Goal: Information Seeking & Learning: Find specific fact

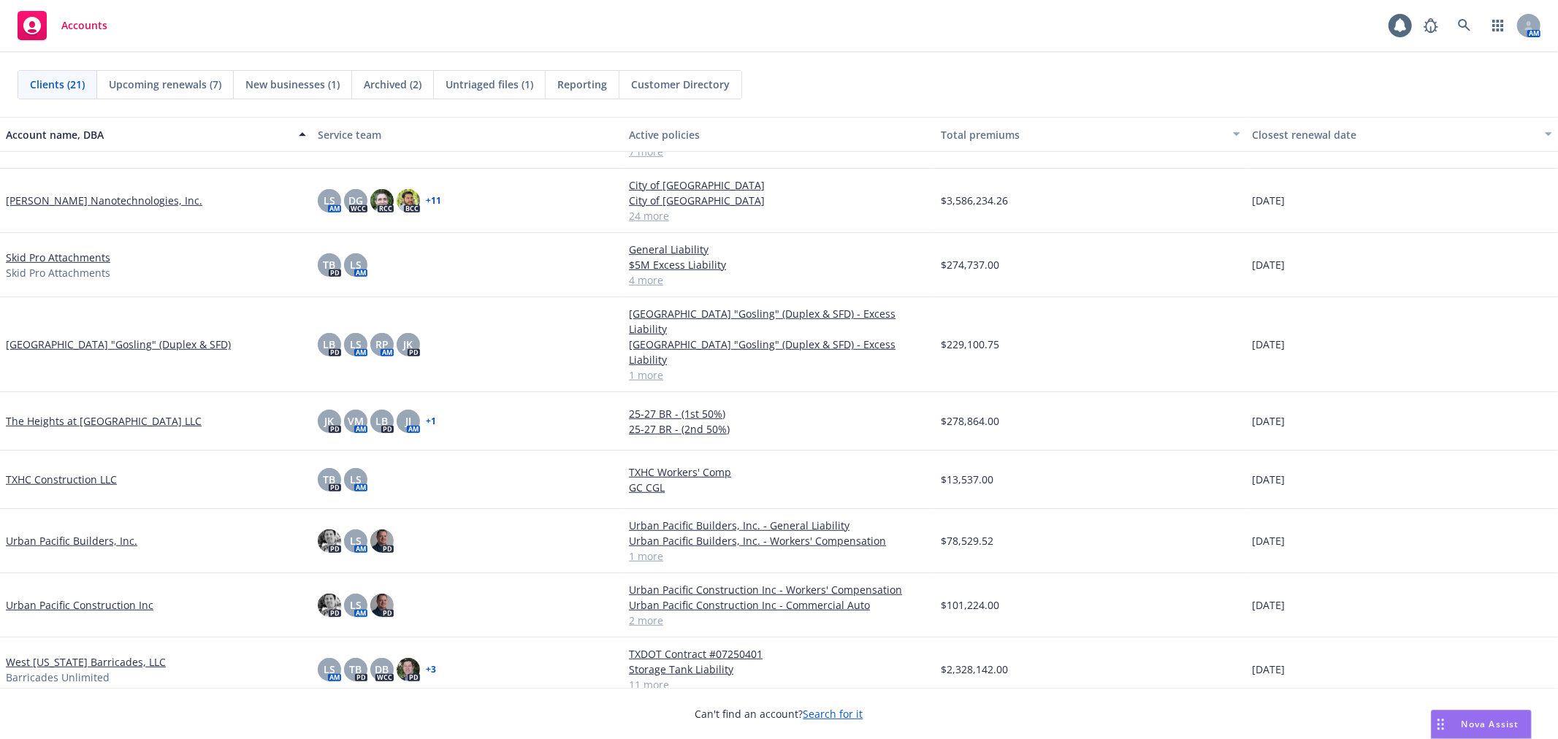
scroll to position [738, 0]
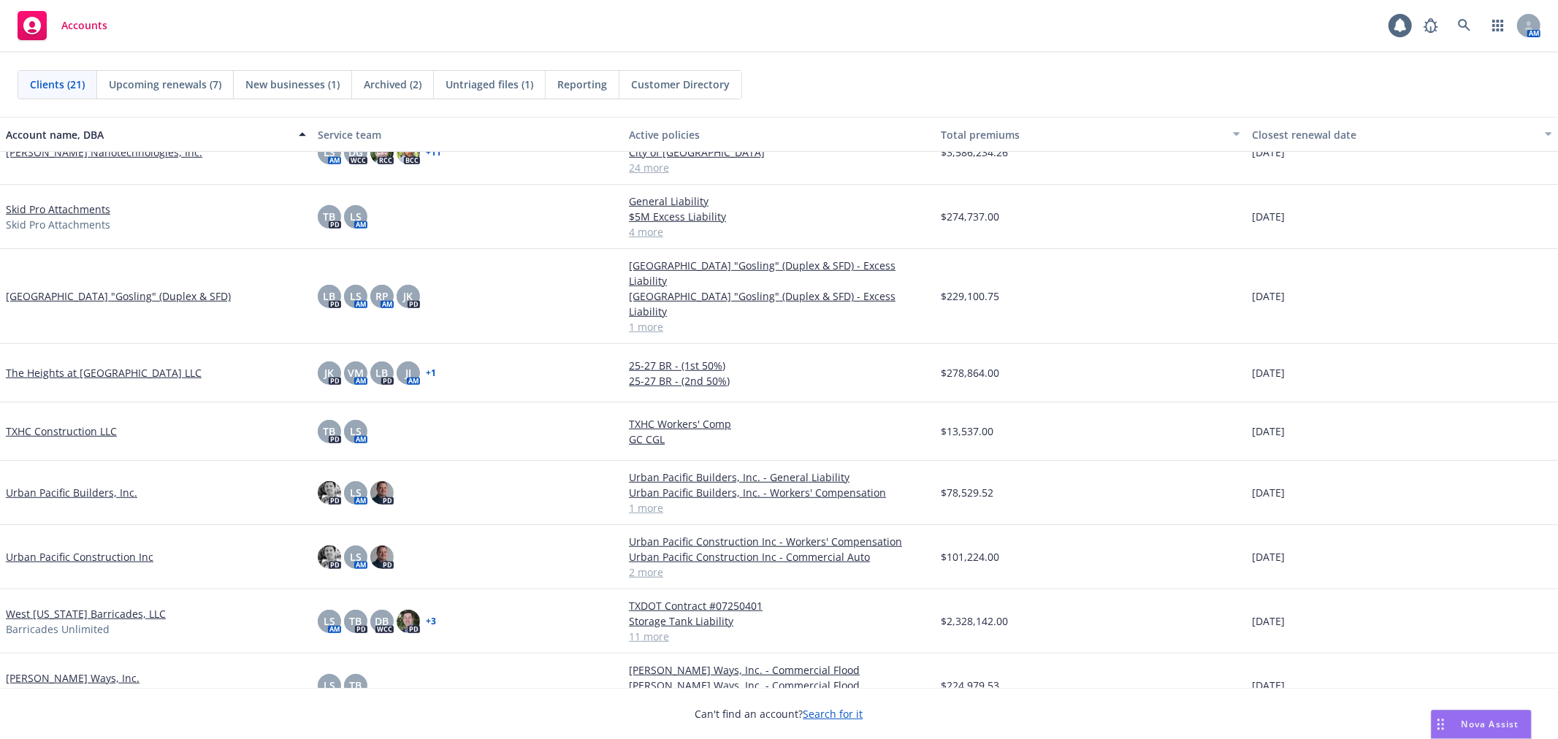
click at [68, 549] on link "Urban Pacific Construction Inc" at bounding box center [80, 556] width 148 height 15
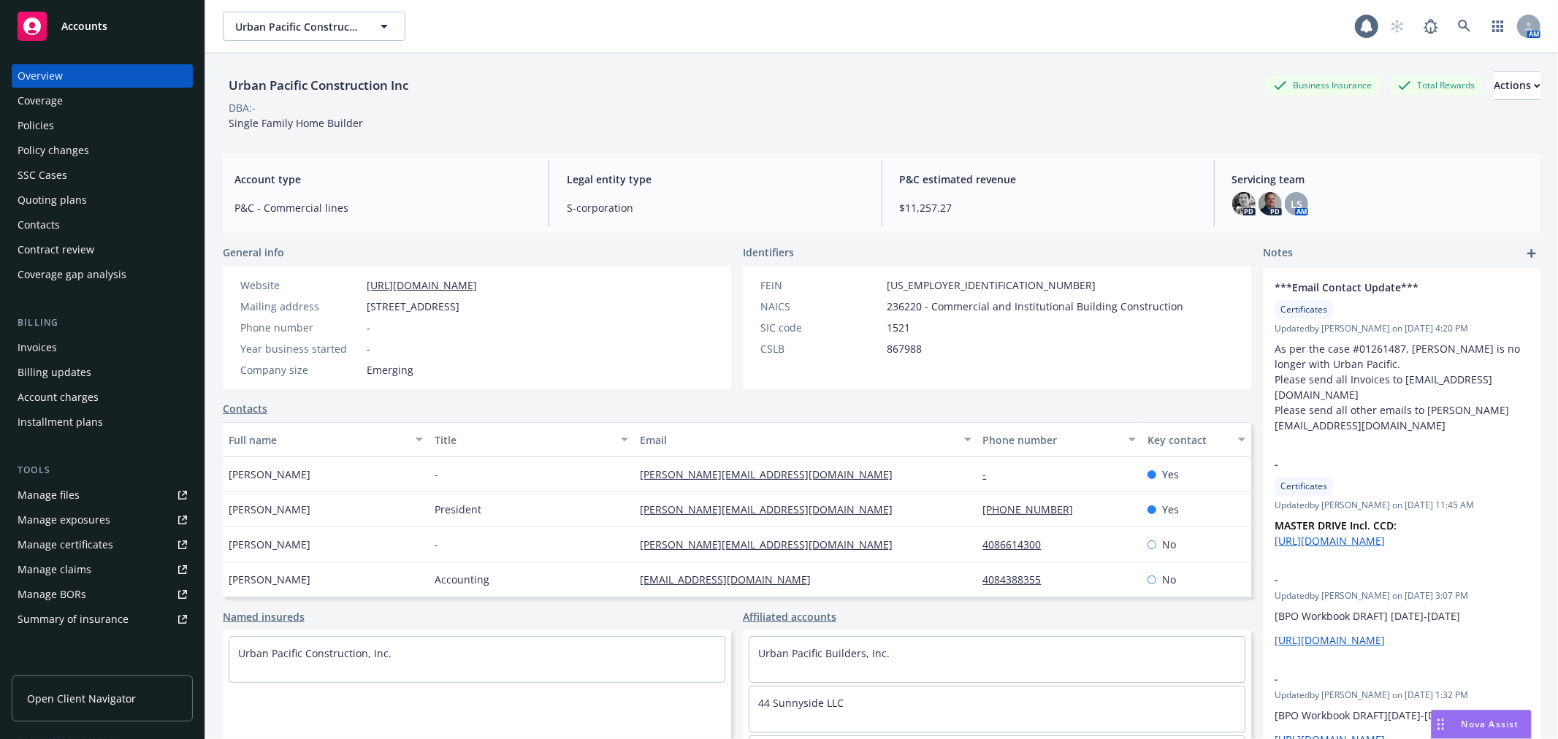
click at [66, 129] on div "Policies" at bounding box center [102, 125] width 169 height 23
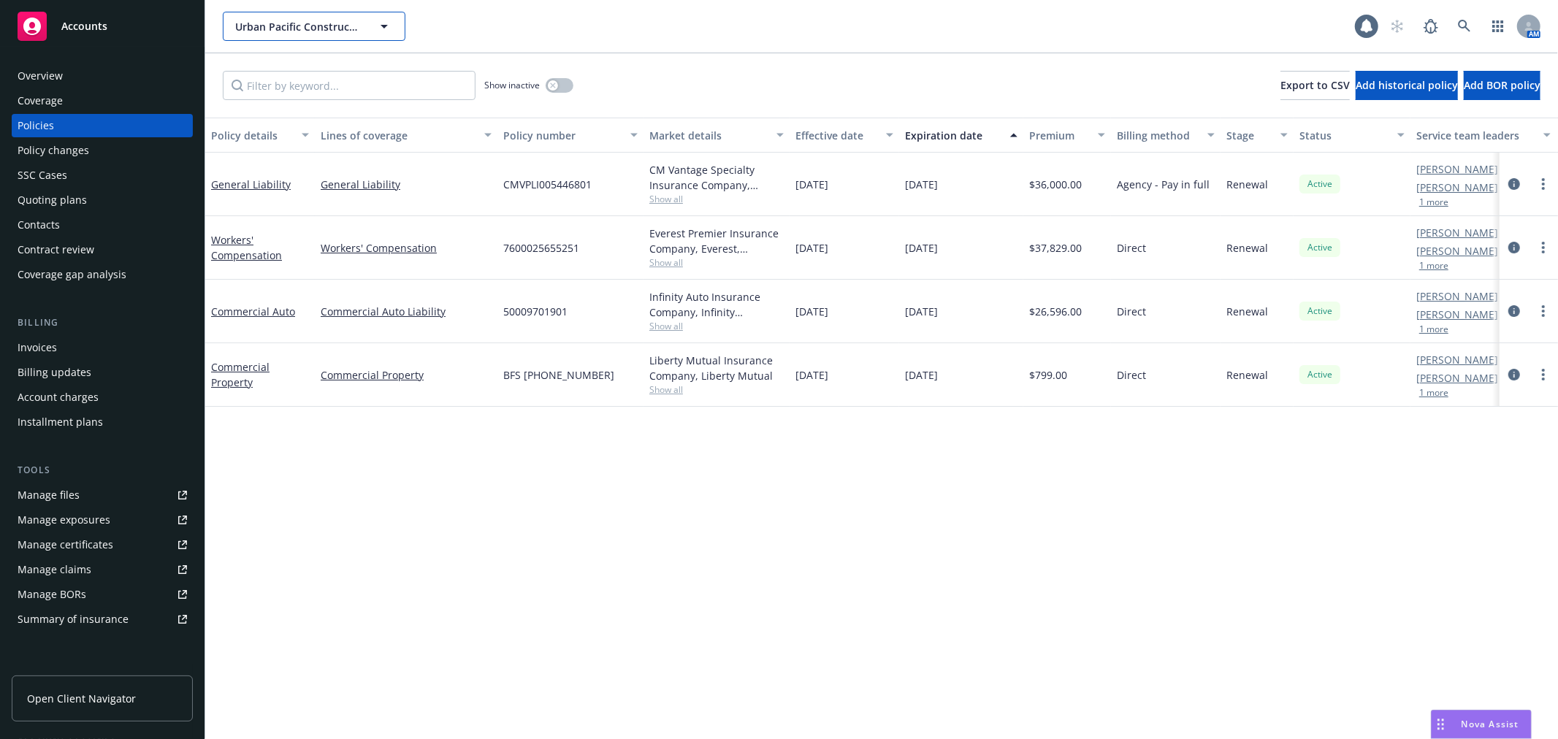
click at [333, 17] on button "Urban Pacific Construction Inc" at bounding box center [314, 26] width 183 height 29
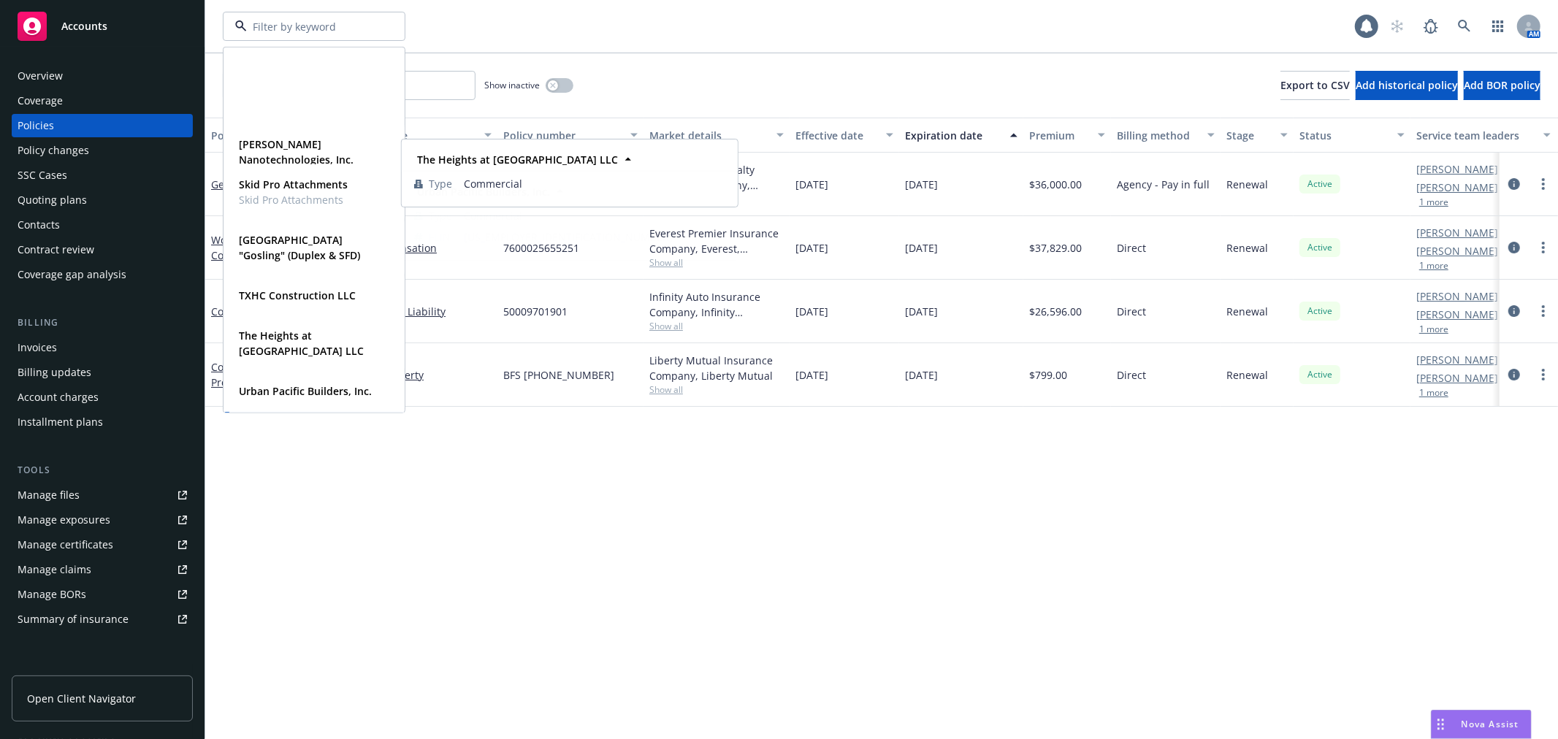
scroll to position [853, 0]
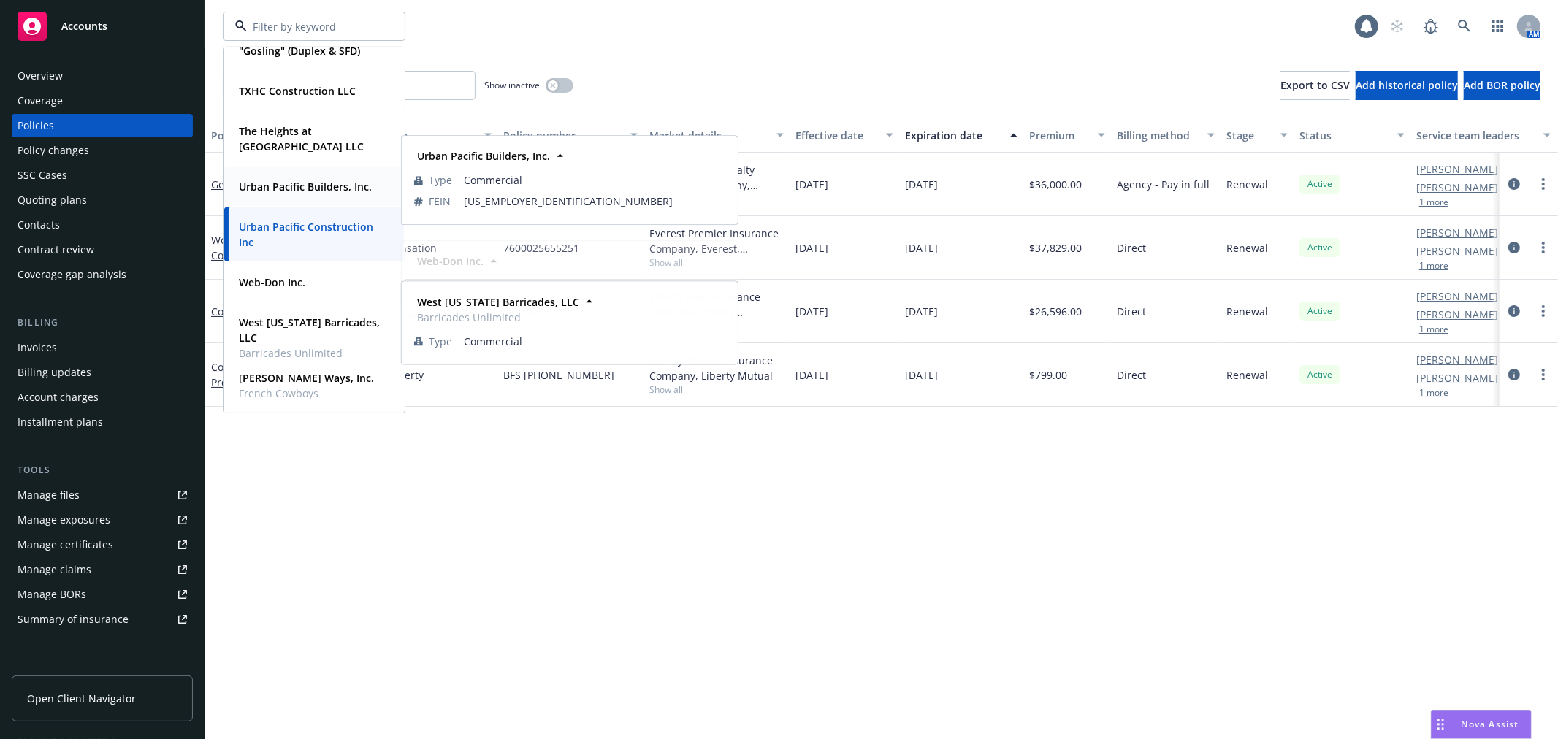
click at [320, 191] on strong "Urban Pacific Builders, Inc." at bounding box center [305, 187] width 133 height 14
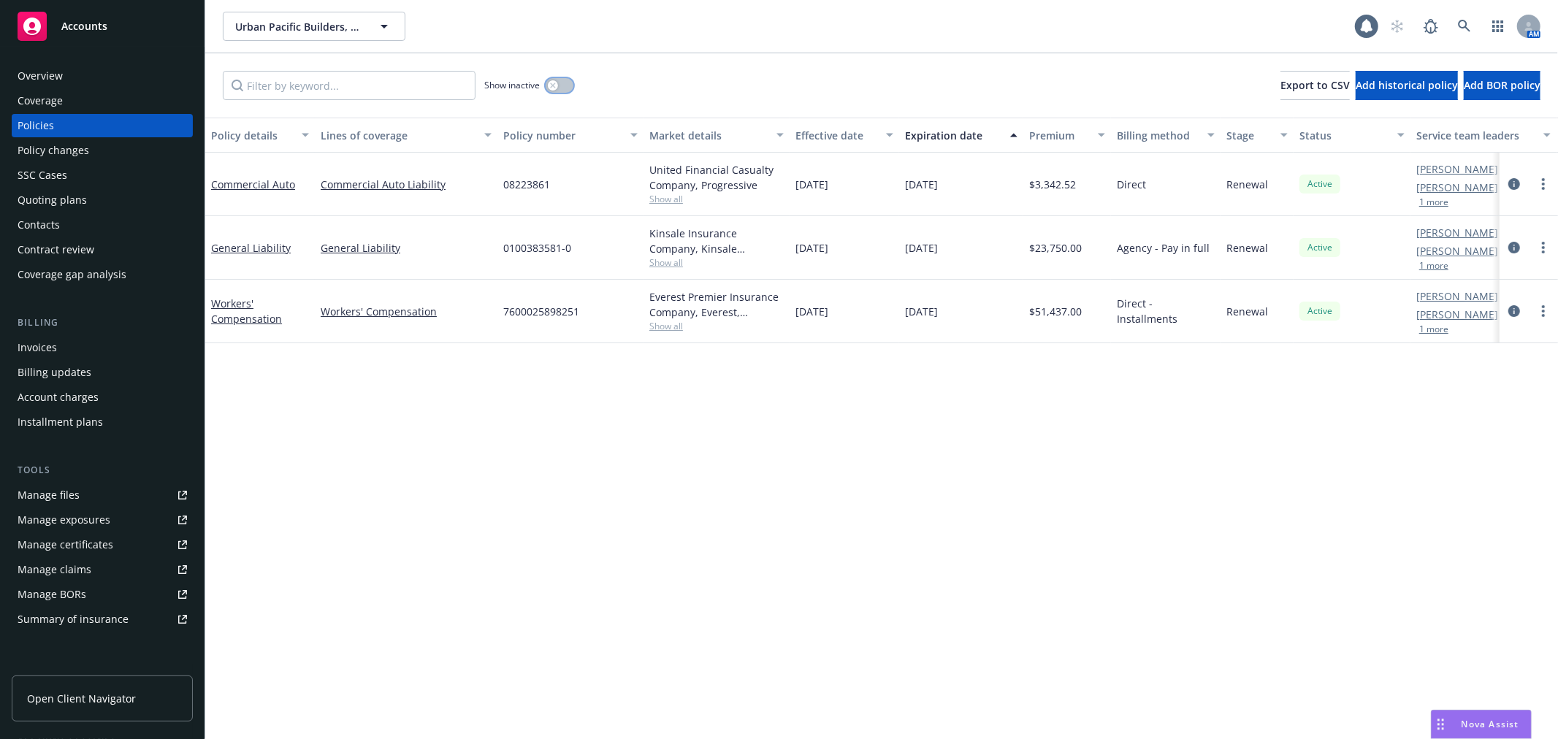
click at [553, 85] on icon "button" at bounding box center [552, 85] width 5 height 5
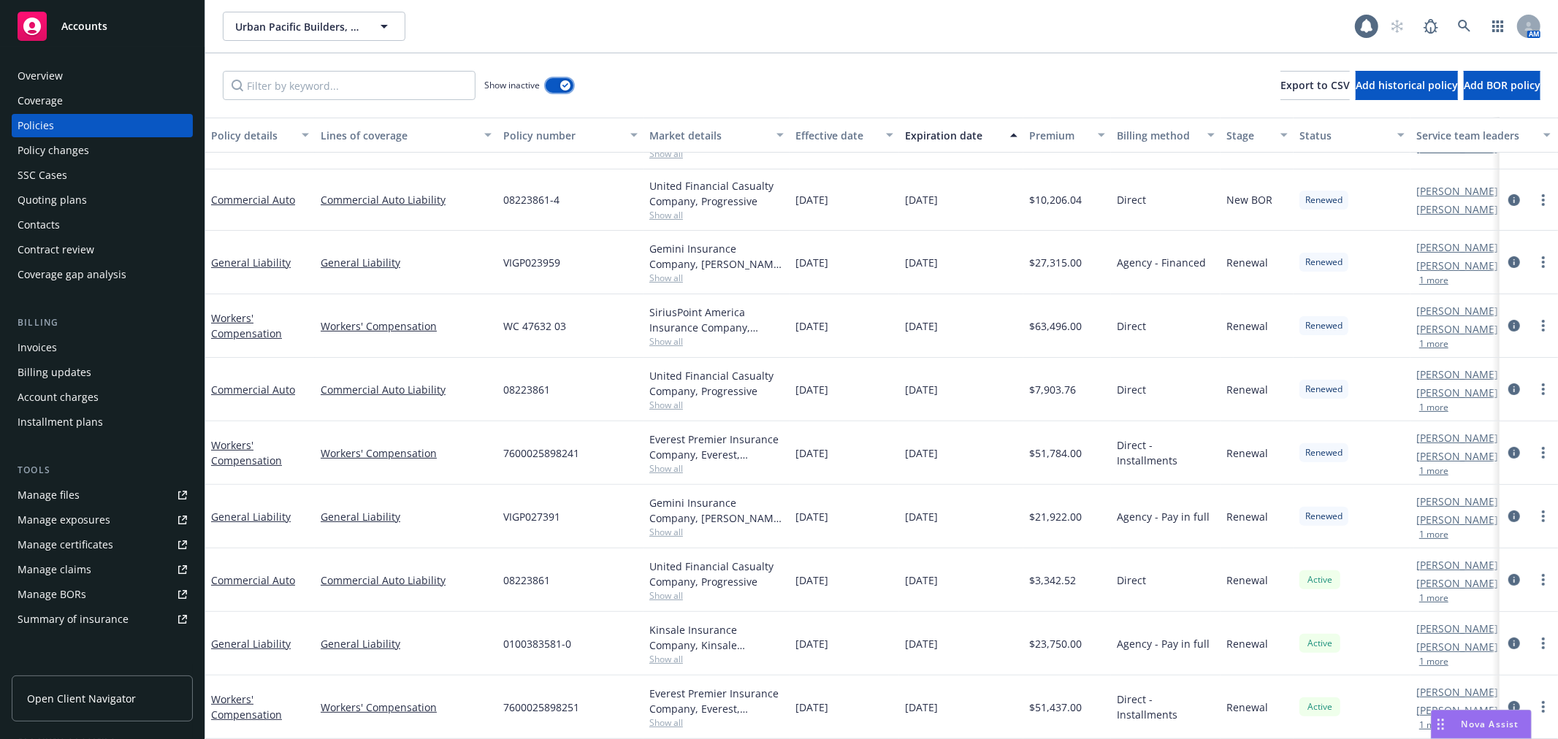
scroll to position [291, 0]
click at [243, 386] on div "Commercial Auto" at bounding box center [260, 389] width 98 height 15
click at [245, 385] on link "Commercial Auto" at bounding box center [253, 390] width 84 height 14
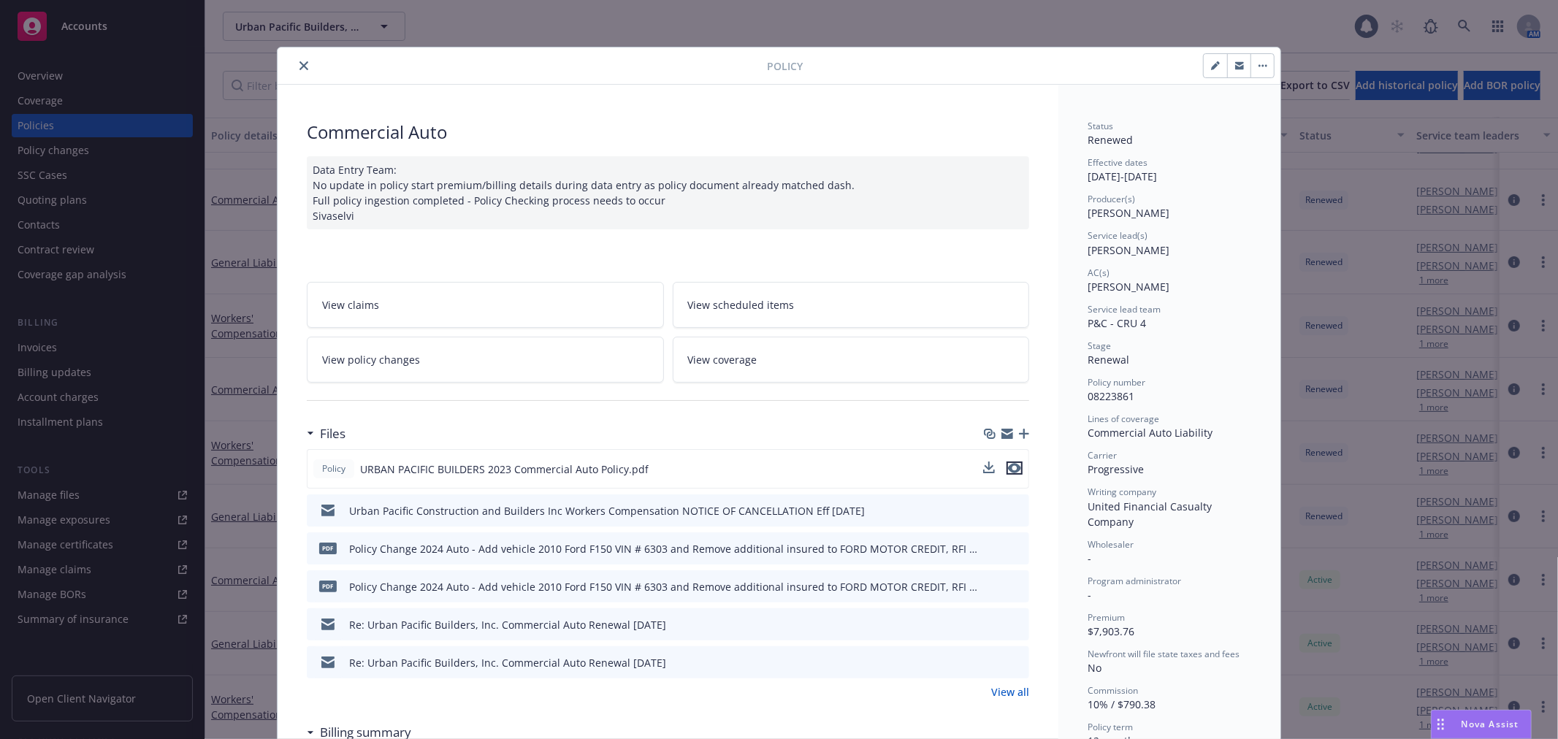
click at [1008, 467] on icon "preview file" at bounding box center [1014, 468] width 13 height 10
click at [289, 69] on div at bounding box center [525, 66] width 484 height 18
drag, startPoint x: 295, startPoint y: 63, endPoint x: 307, endPoint y: 51, distance: 16.5
click at [299, 63] on icon "close" at bounding box center [303, 65] width 9 height 9
click at [316, 32] on span "Urban Pacific Builders, Inc." at bounding box center [298, 26] width 126 height 15
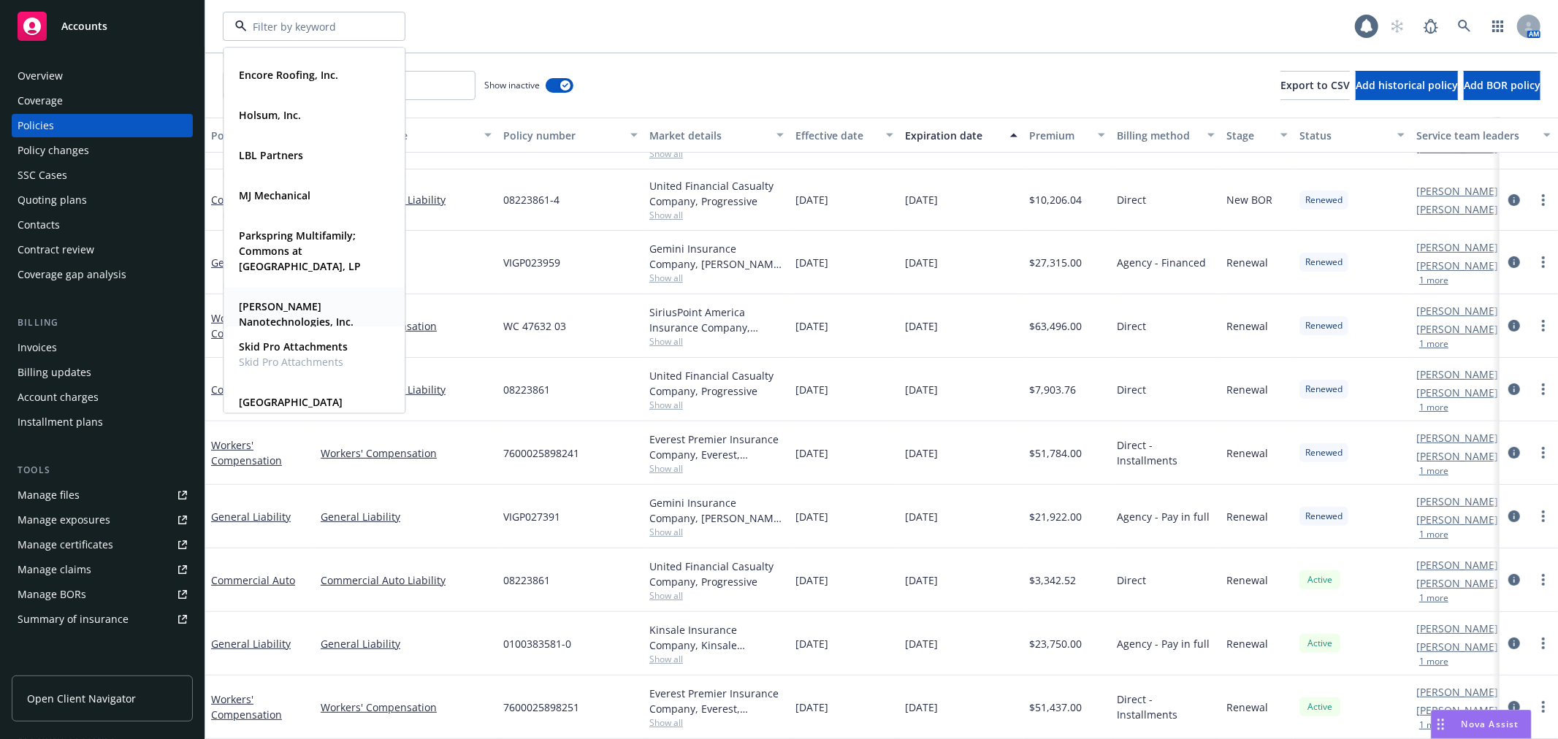
scroll to position [853, 0]
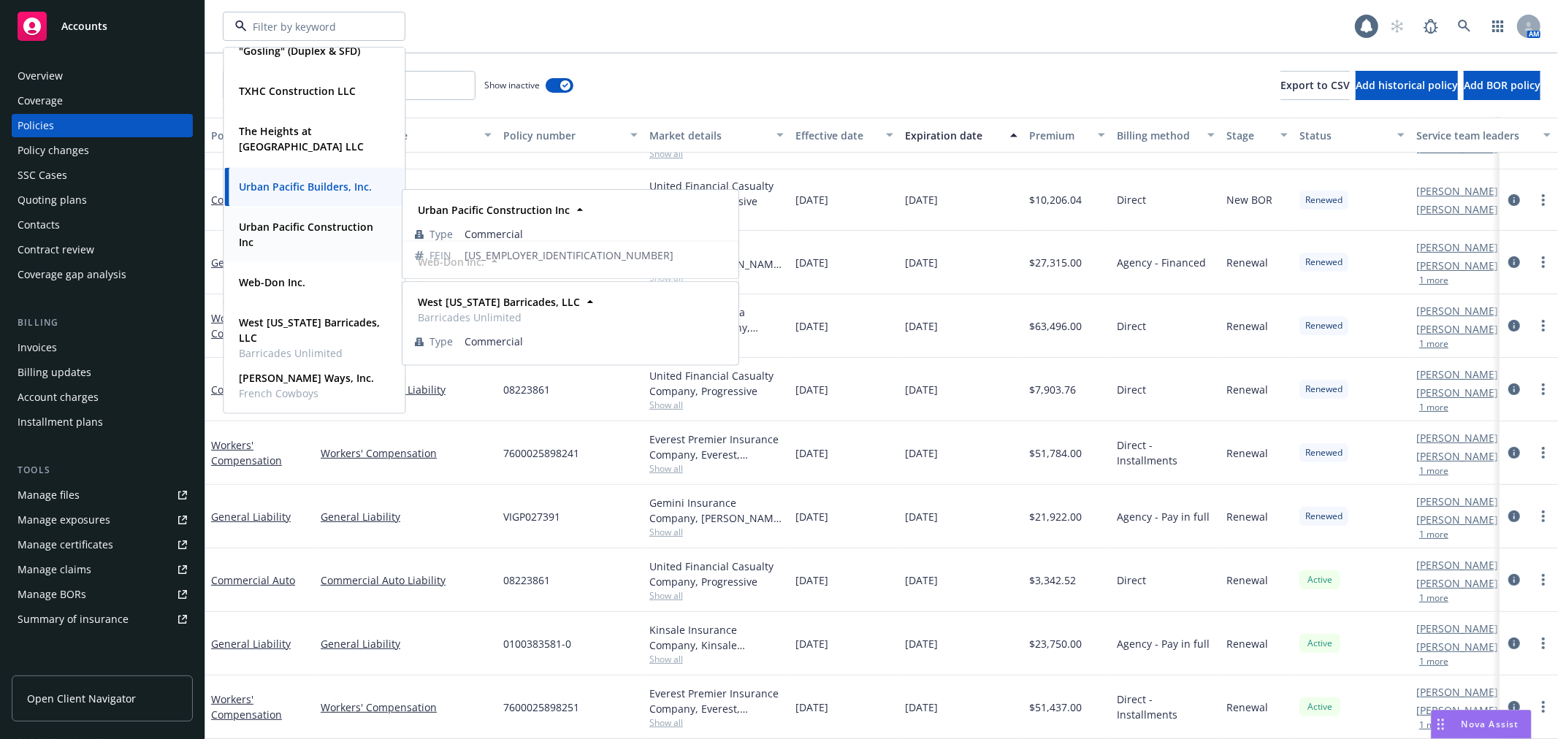
click at [305, 234] on span "Urban Pacific Construction Inc" at bounding box center [313, 234] width 148 height 31
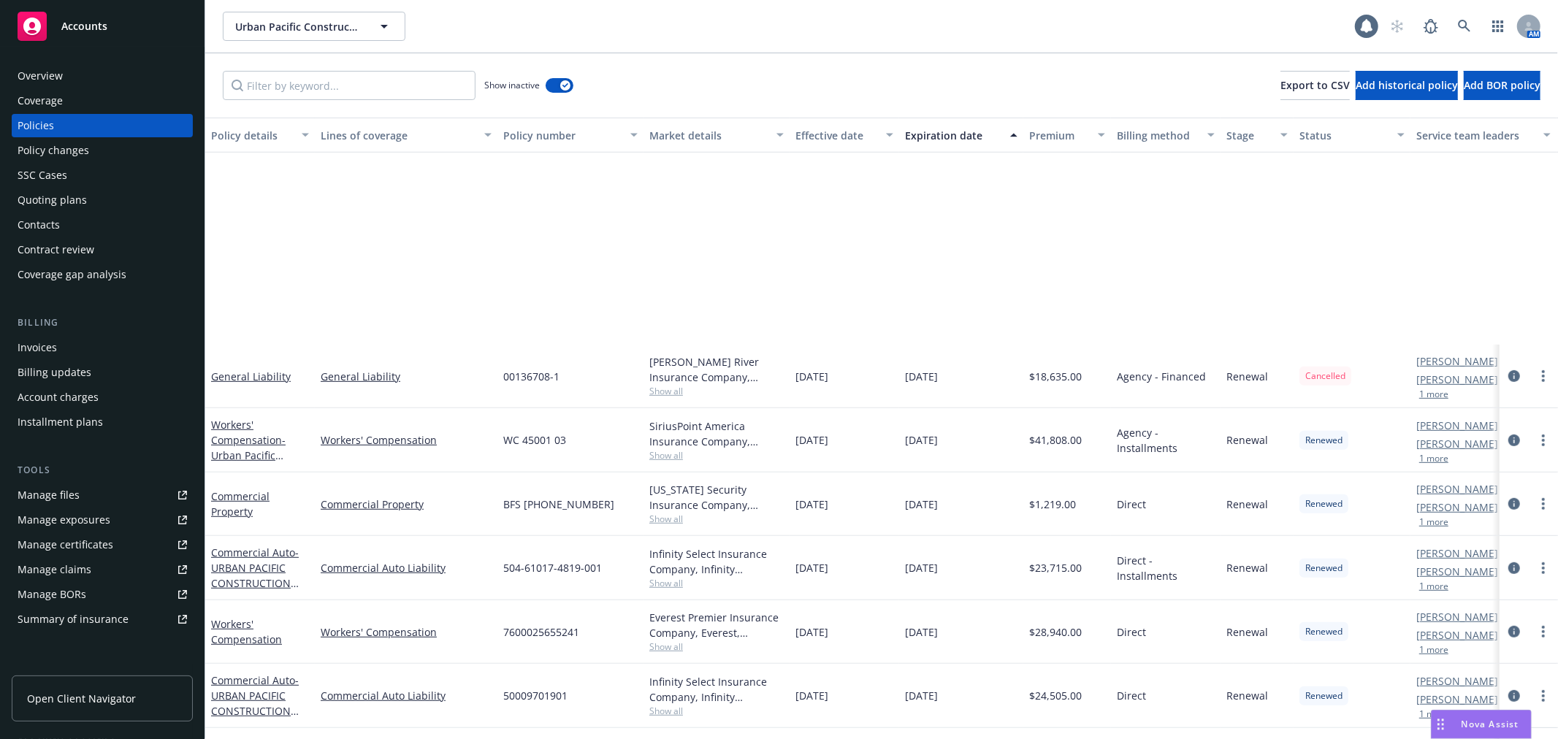
scroll to position [828, 0]
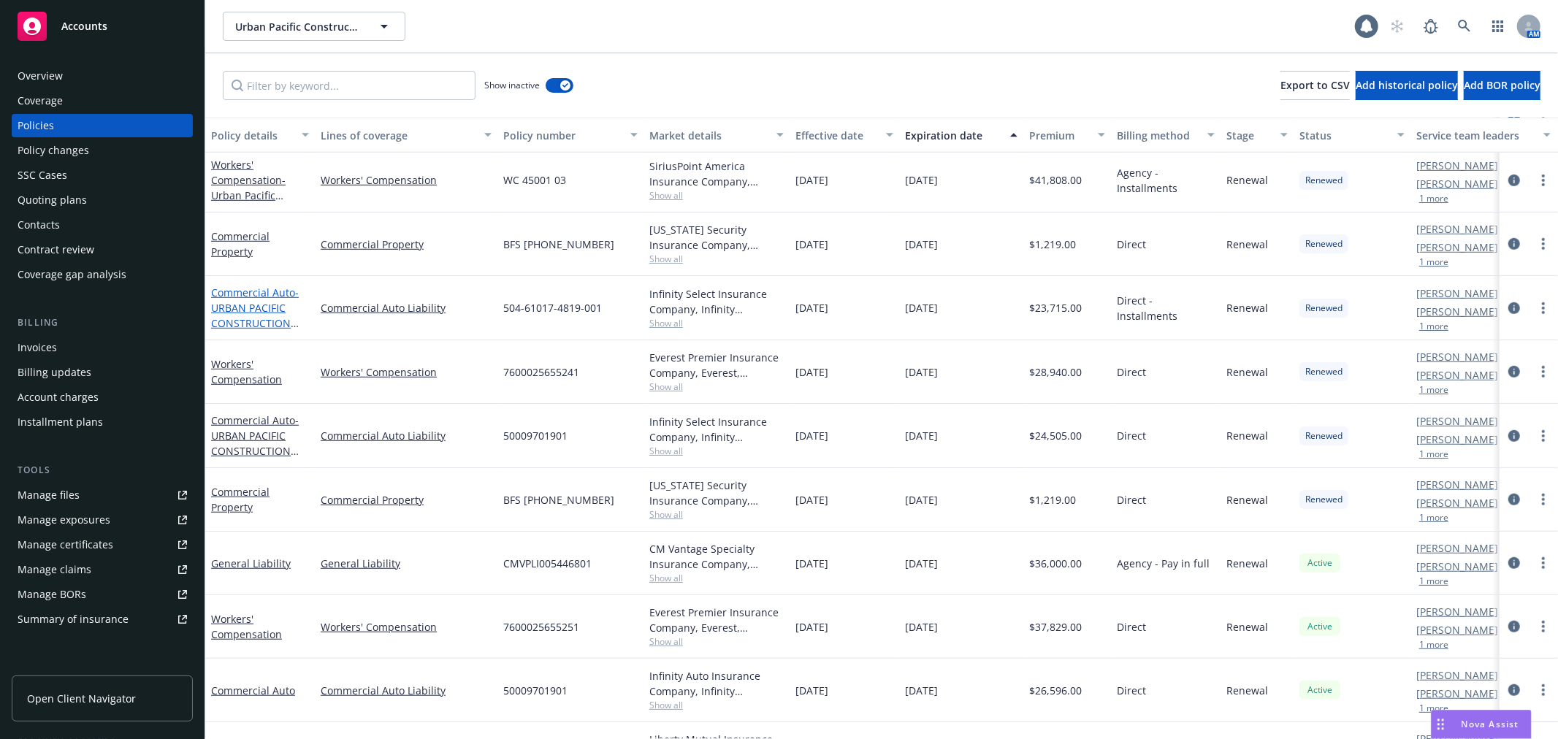
click at [234, 299] on link "Commercial Auto - URBAN PACIFIC CONSTRUCTION INC" at bounding box center [255, 316] width 88 height 60
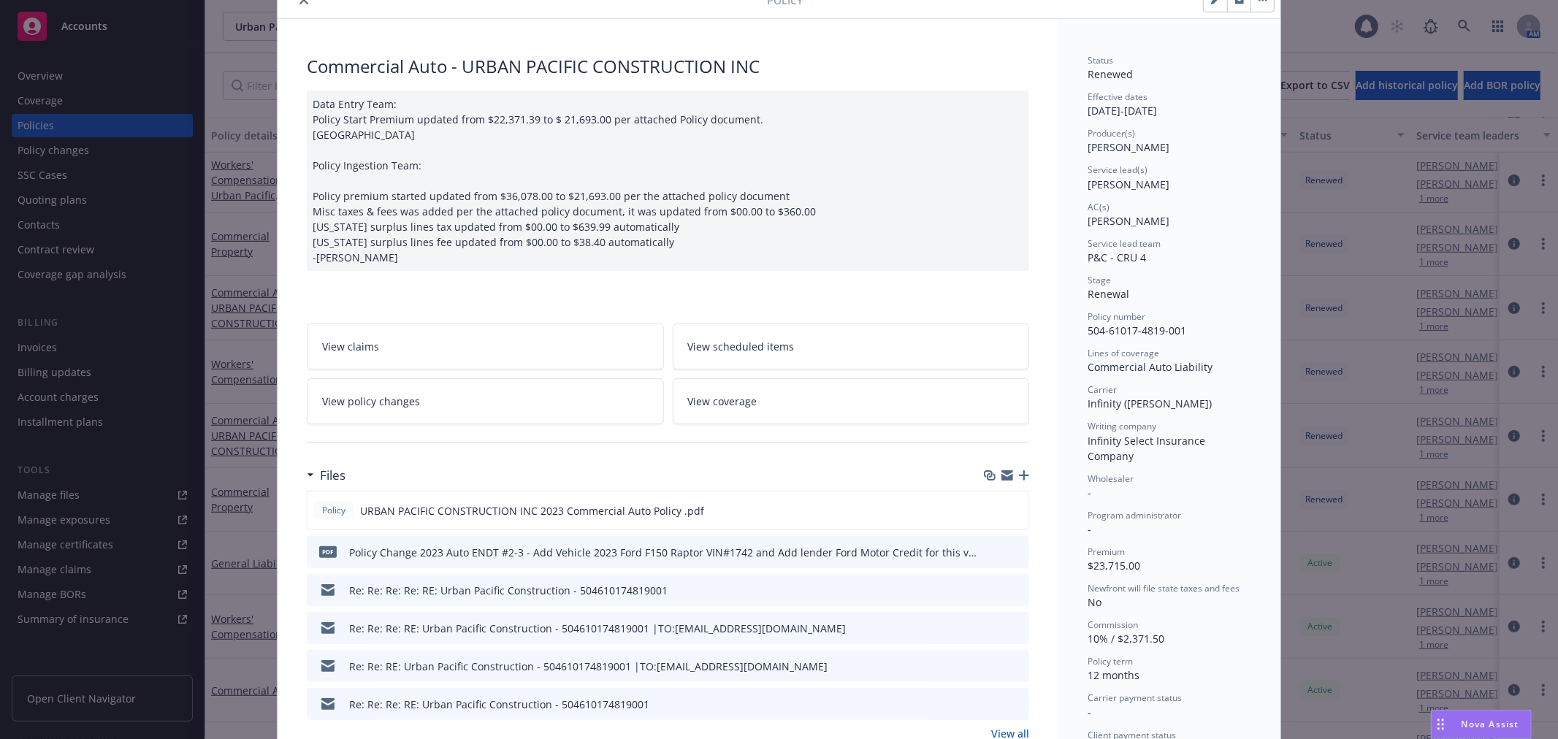
scroll to position [162, 0]
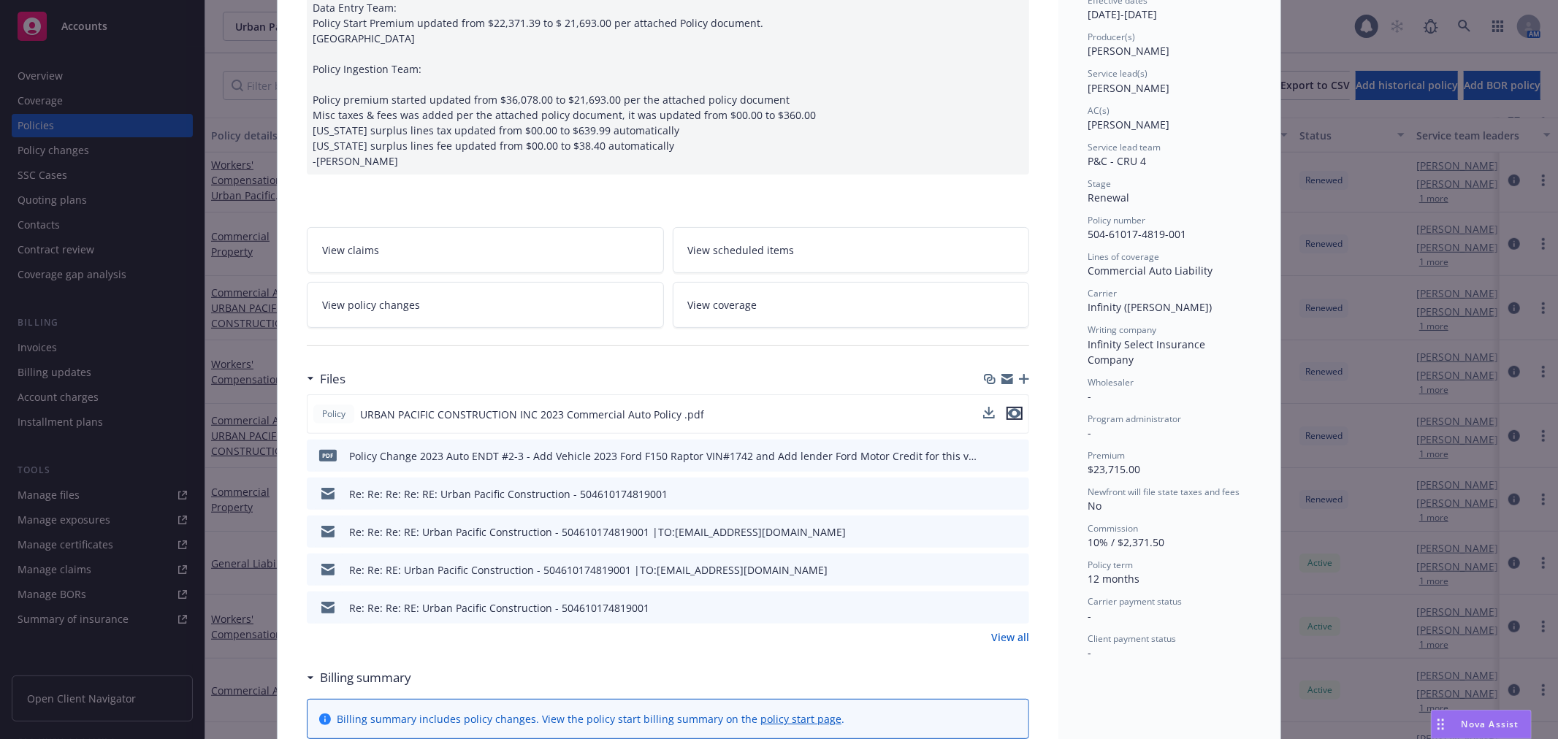
click at [1013, 408] on icon "preview file" at bounding box center [1014, 413] width 13 height 10
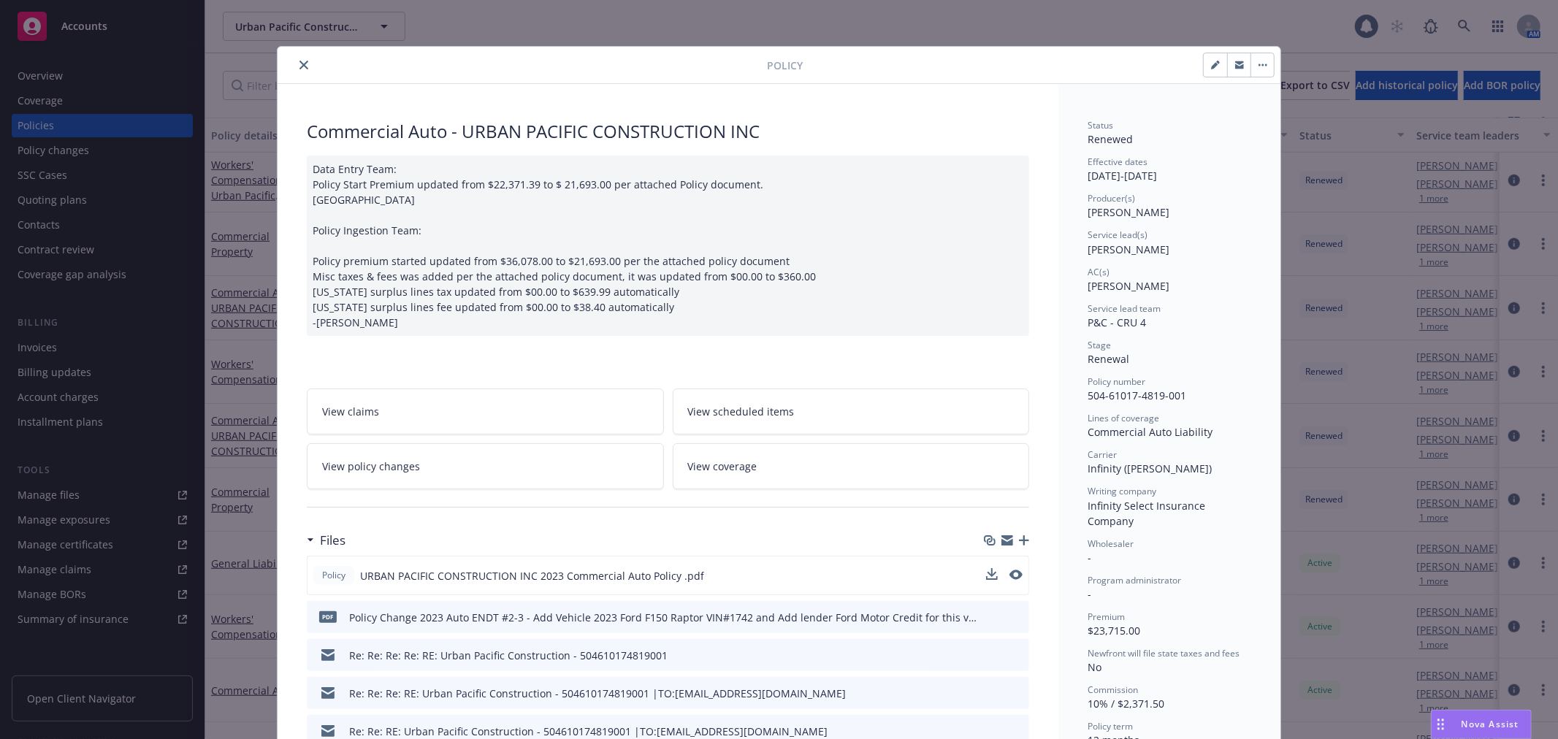
scroll to position [0, 0]
click at [303, 68] on button "close" at bounding box center [304, 66] width 18 height 18
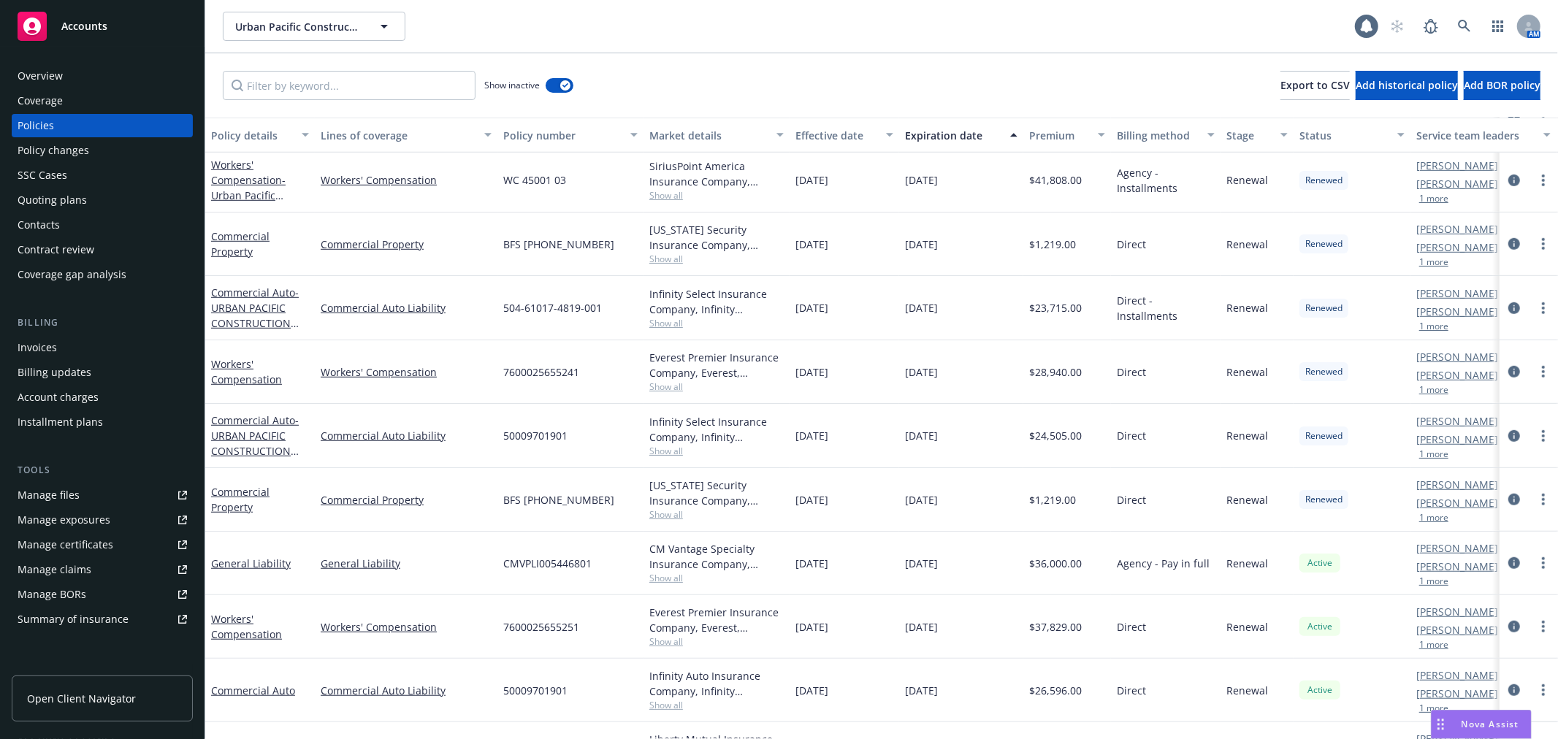
drag, startPoint x: 1082, startPoint y: 494, endPoint x: 997, endPoint y: 497, distance: 85.5
click at [997, 497] on div "Commercial Property Commercial Property BFS [PHONE_NUMBER] [US_STATE] Security …" at bounding box center [910, 500] width 1410 height 64
click at [1043, 522] on div "$1,219.00" at bounding box center [1067, 500] width 88 height 64
click at [1042, 520] on div "$1,219.00" at bounding box center [1067, 500] width 88 height 64
click at [1096, 517] on div "$1,219.00" at bounding box center [1067, 500] width 88 height 64
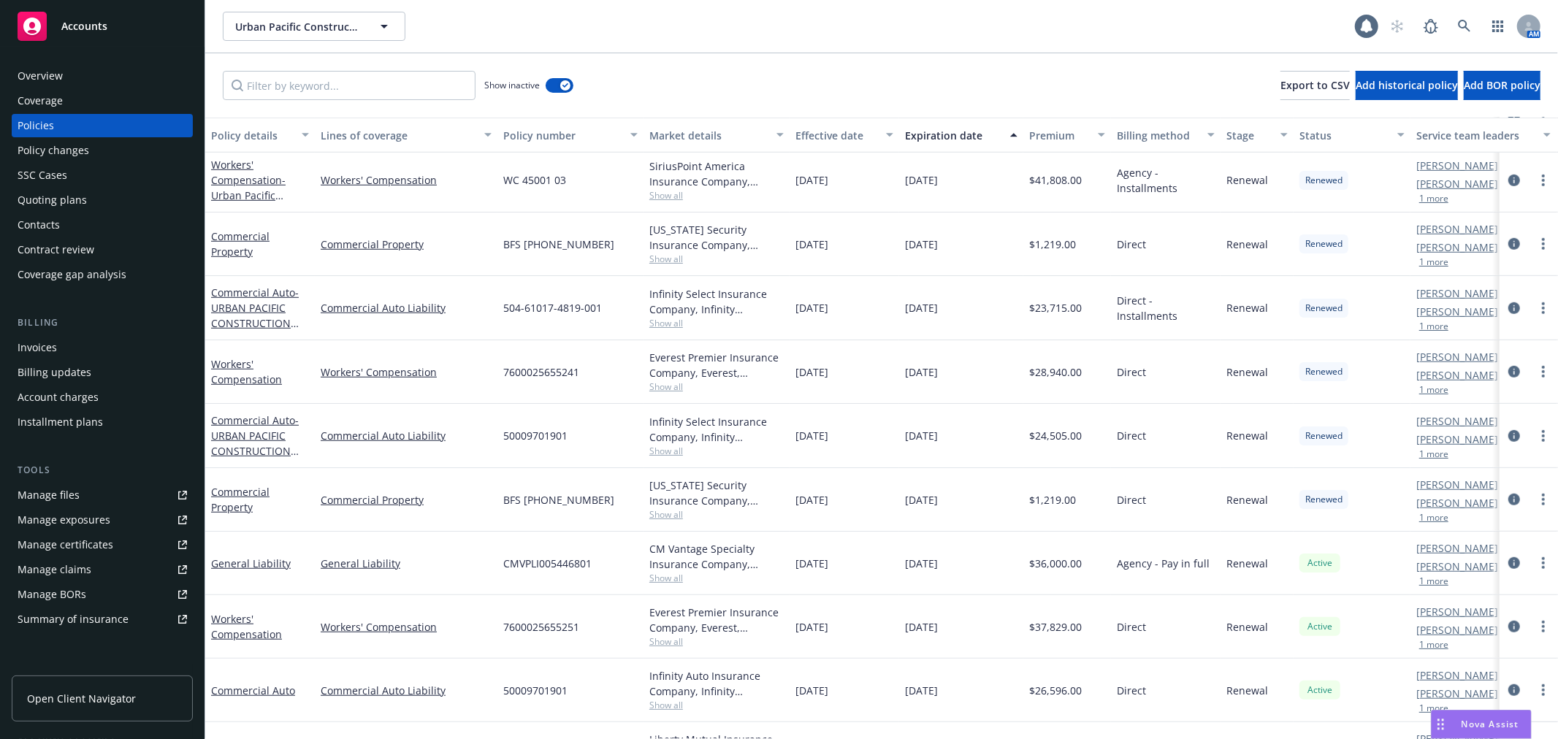
click at [1090, 488] on div "$1,219.00" at bounding box center [1067, 500] width 88 height 64
click at [1061, 493] on span "$1,219.00" at bounding box center [1052, 499] width 47 height 15
click at [341, 31] on span "Urban Pacific Construction Inc" at bounding box center [298, 26] width 126 height 15
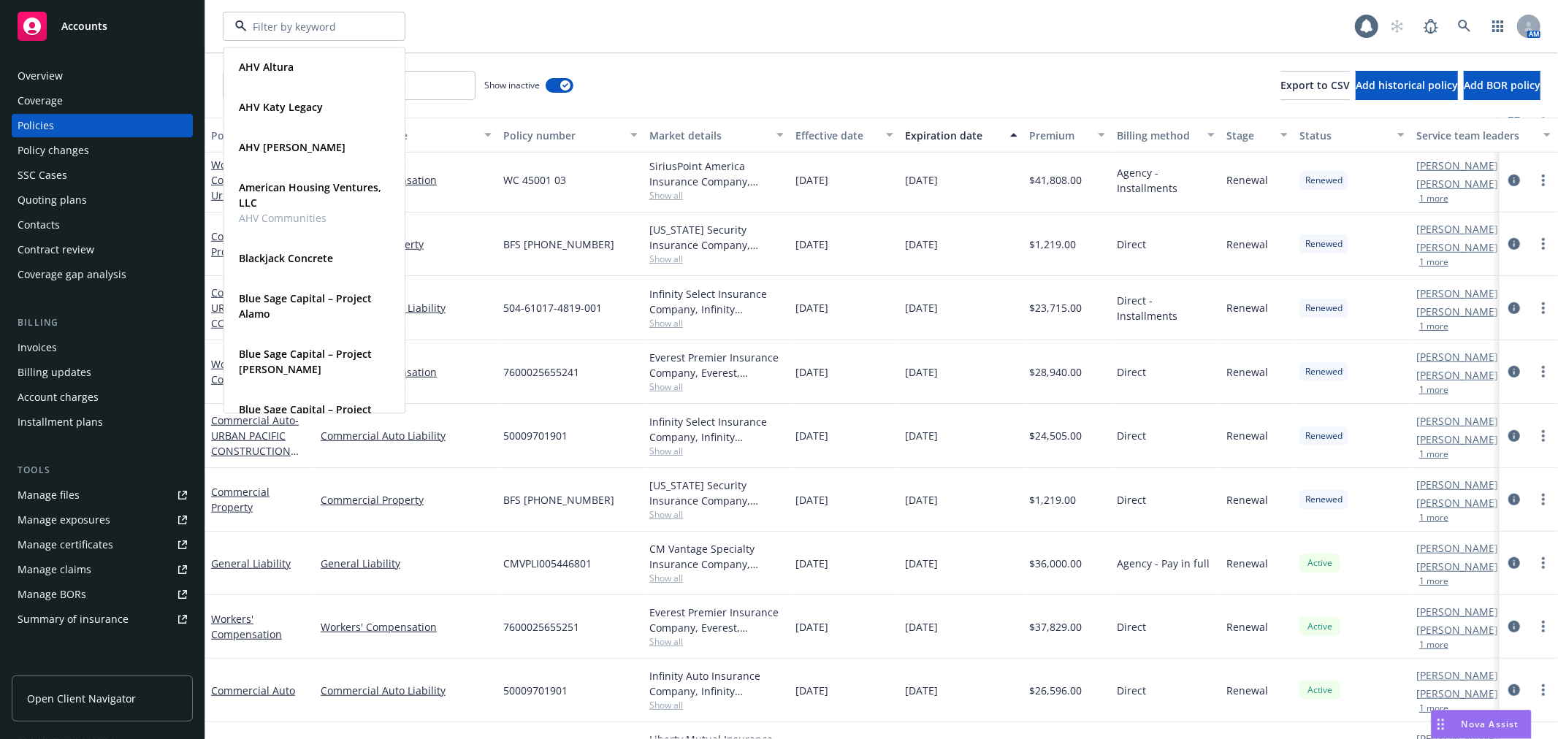
click at [84, 71] on div "Overview" at bounding box center [102, 75] width 169 height 23
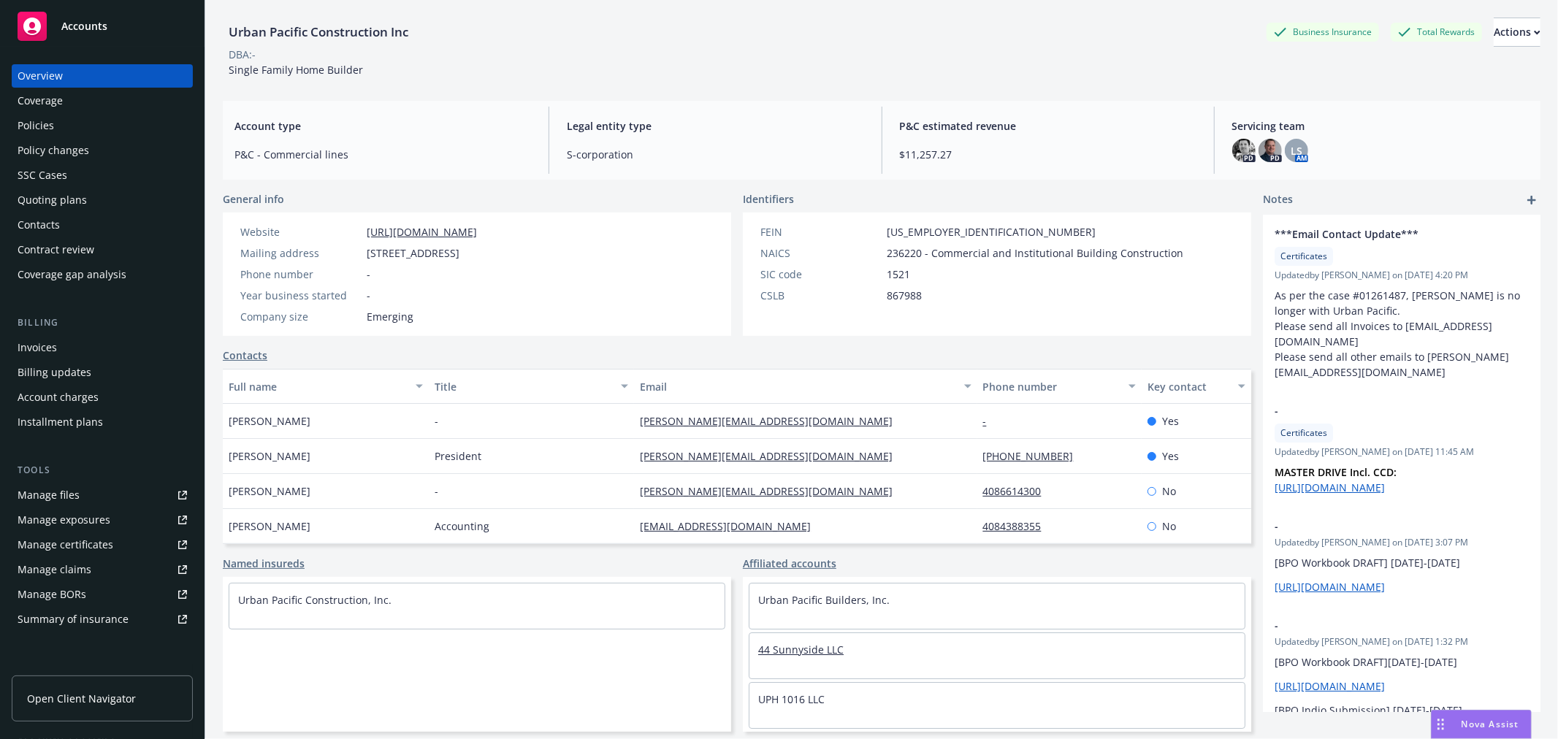
click at [828, 647] on link "44 Sunnyside LLC" at bounding box center [800, 650] width 85 height 14
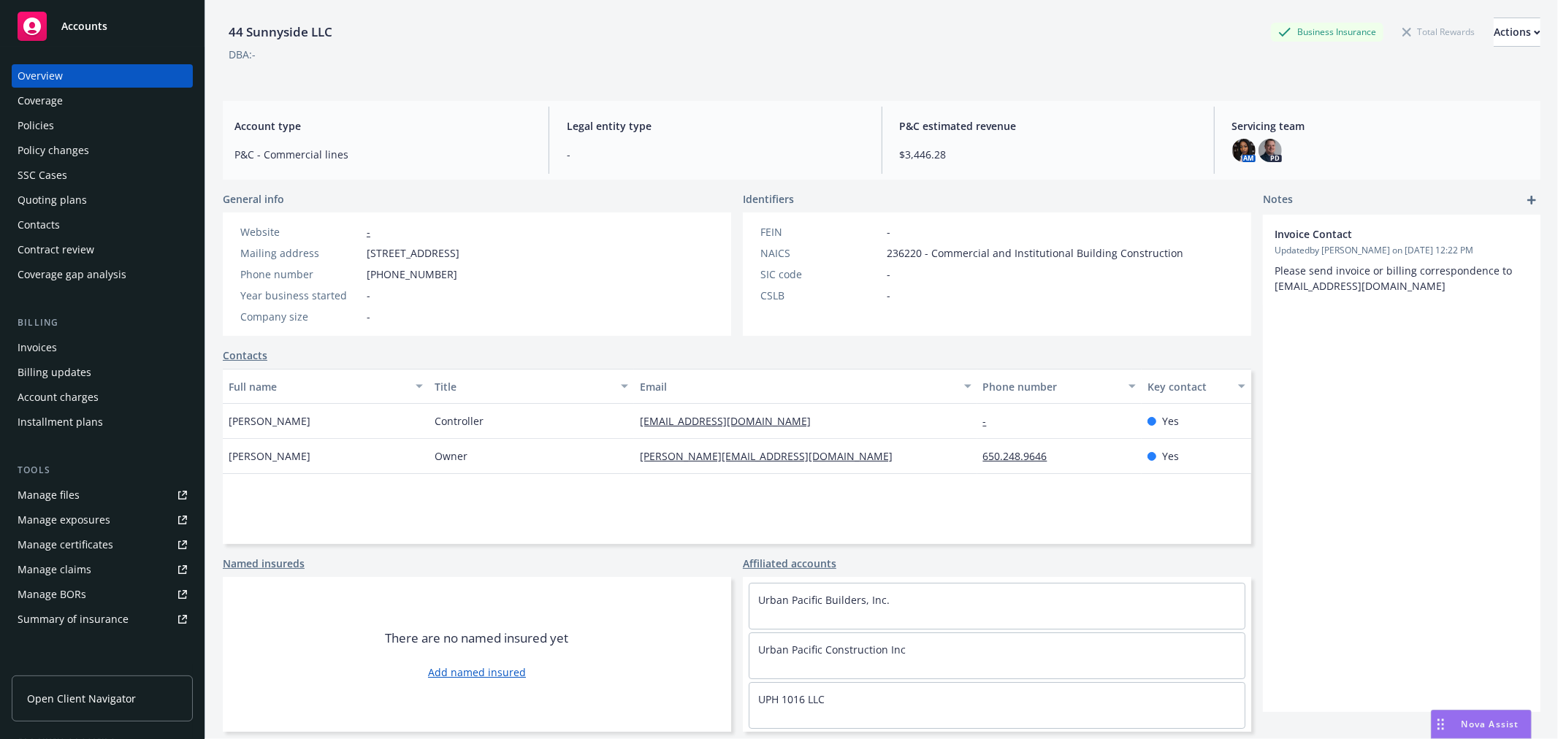
click at [61, 111] on div "Coverage" at bounding box center [102, 100] width 169 height 23
click at [61, 118] on div "Policies" at bounding box center [102, 125] width 169 height 23
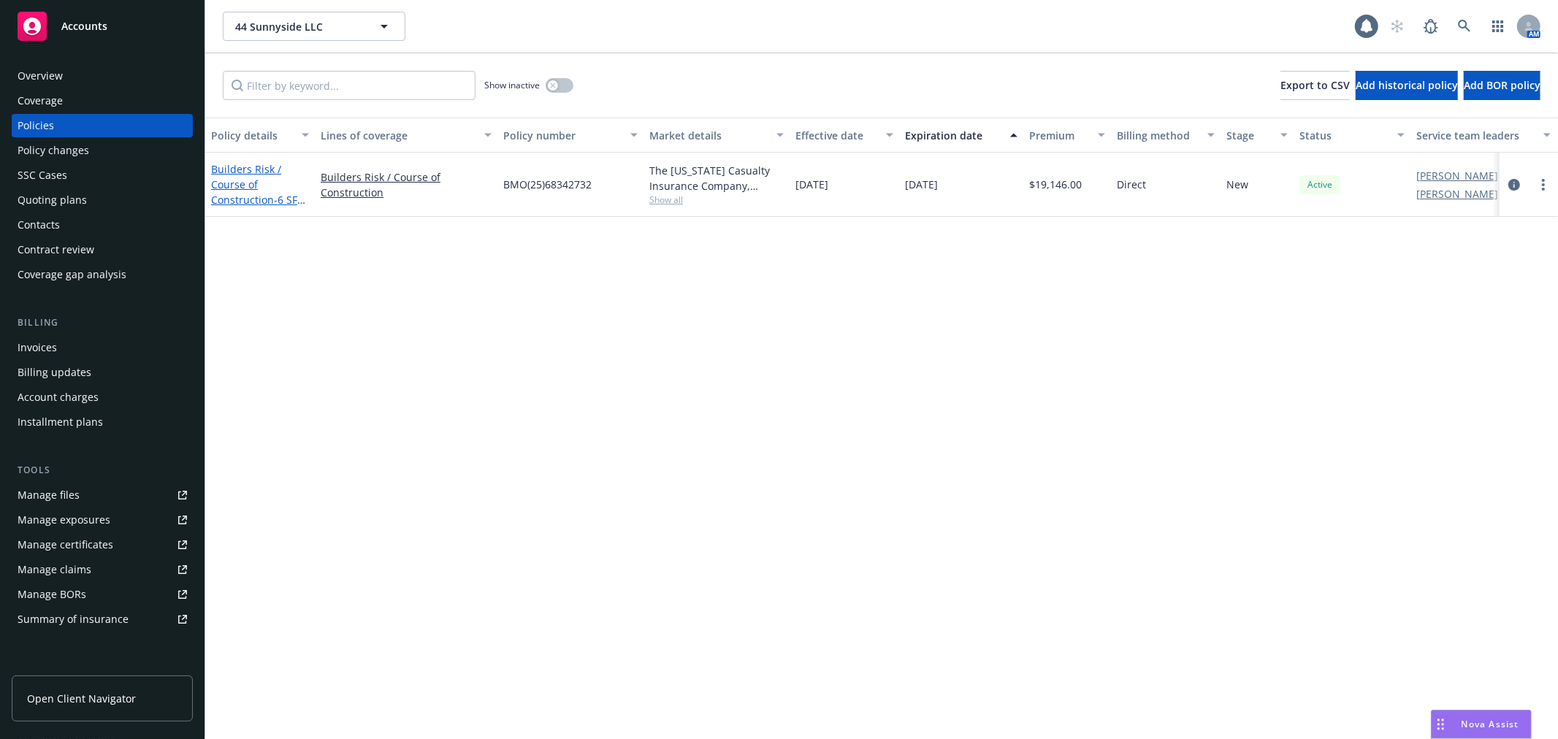
click at [253, 184] on link "Builders Risk / Course of Construction - 6 SFH at [STREET_ADDRESS]" at bounding box center [257, 199] width 93 height 75
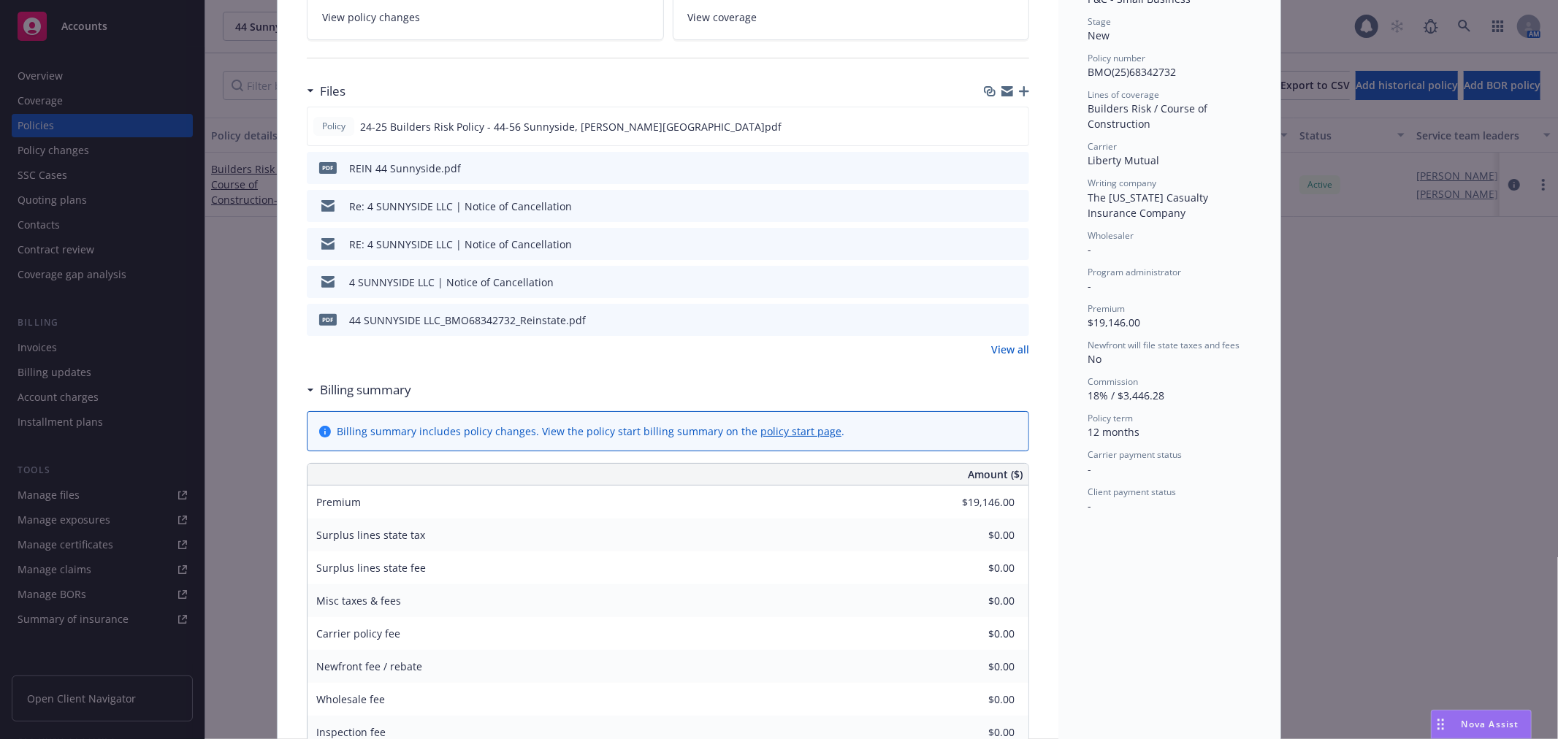
scroll to position [243, 0]
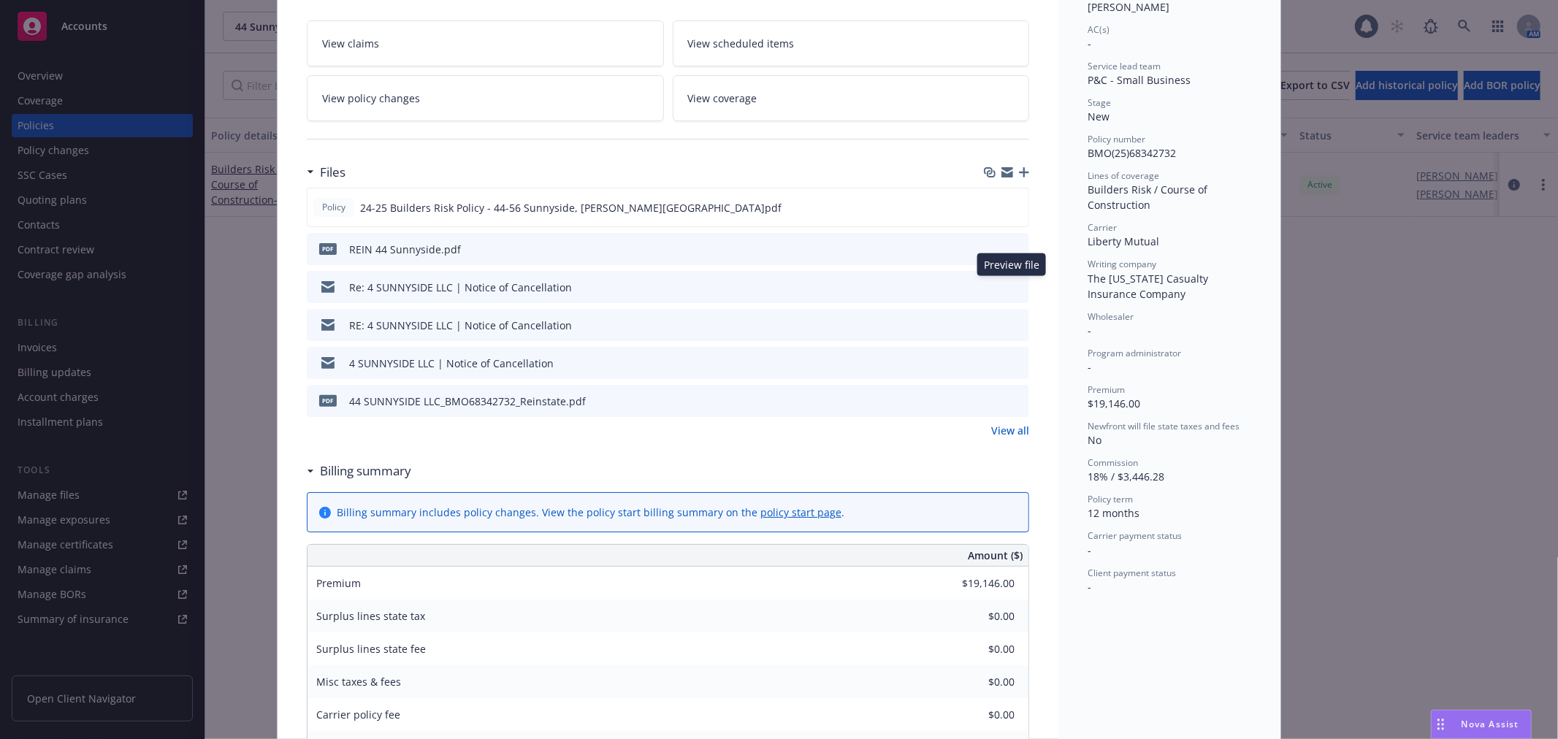
click at [1009, 281] on icon "preview file" at bounding box center [1015, 286] width 13 height 10
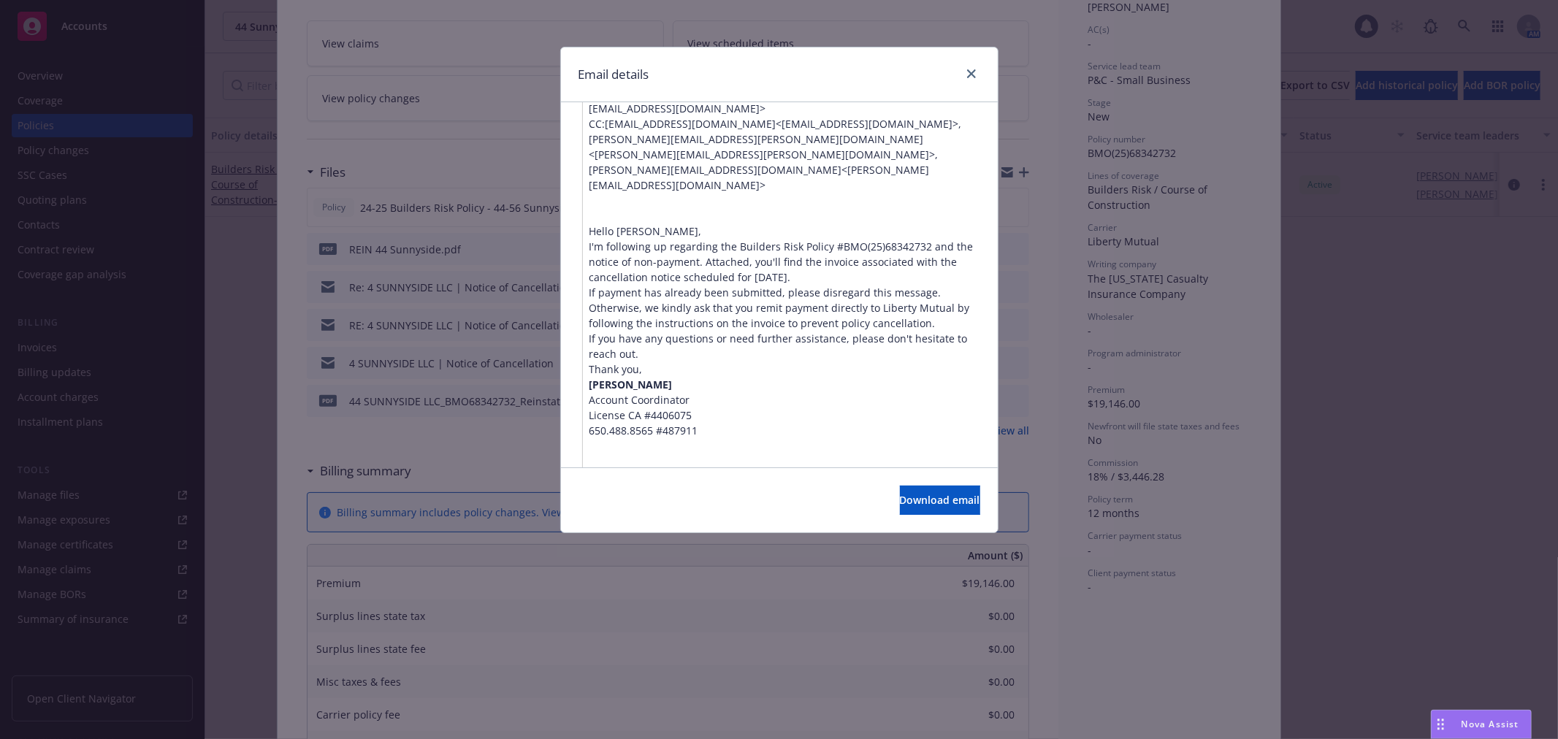
scroll to position [405, 0]
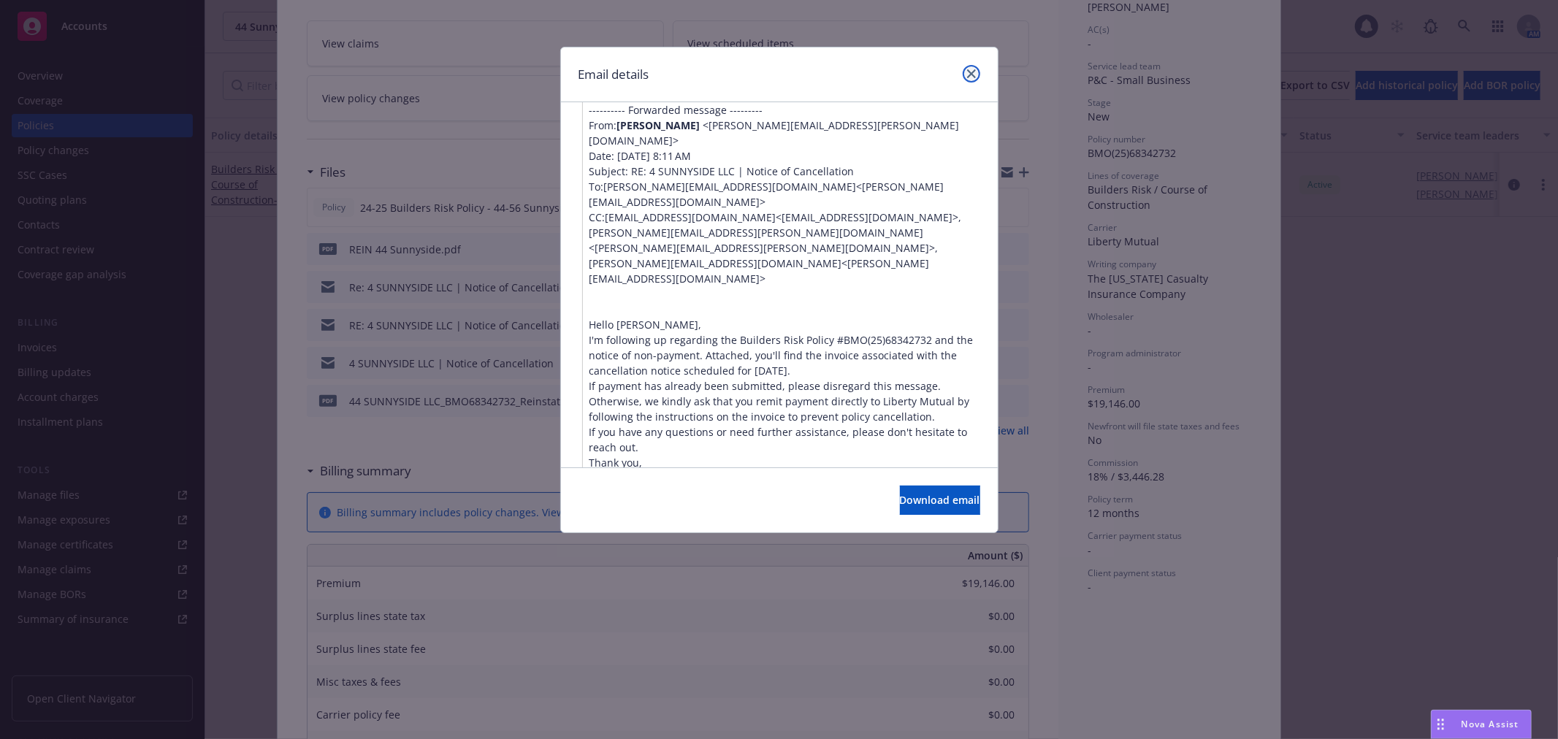
click at [972, 73] on icon "close" at bounding box center [971, 73] width 9 height 9
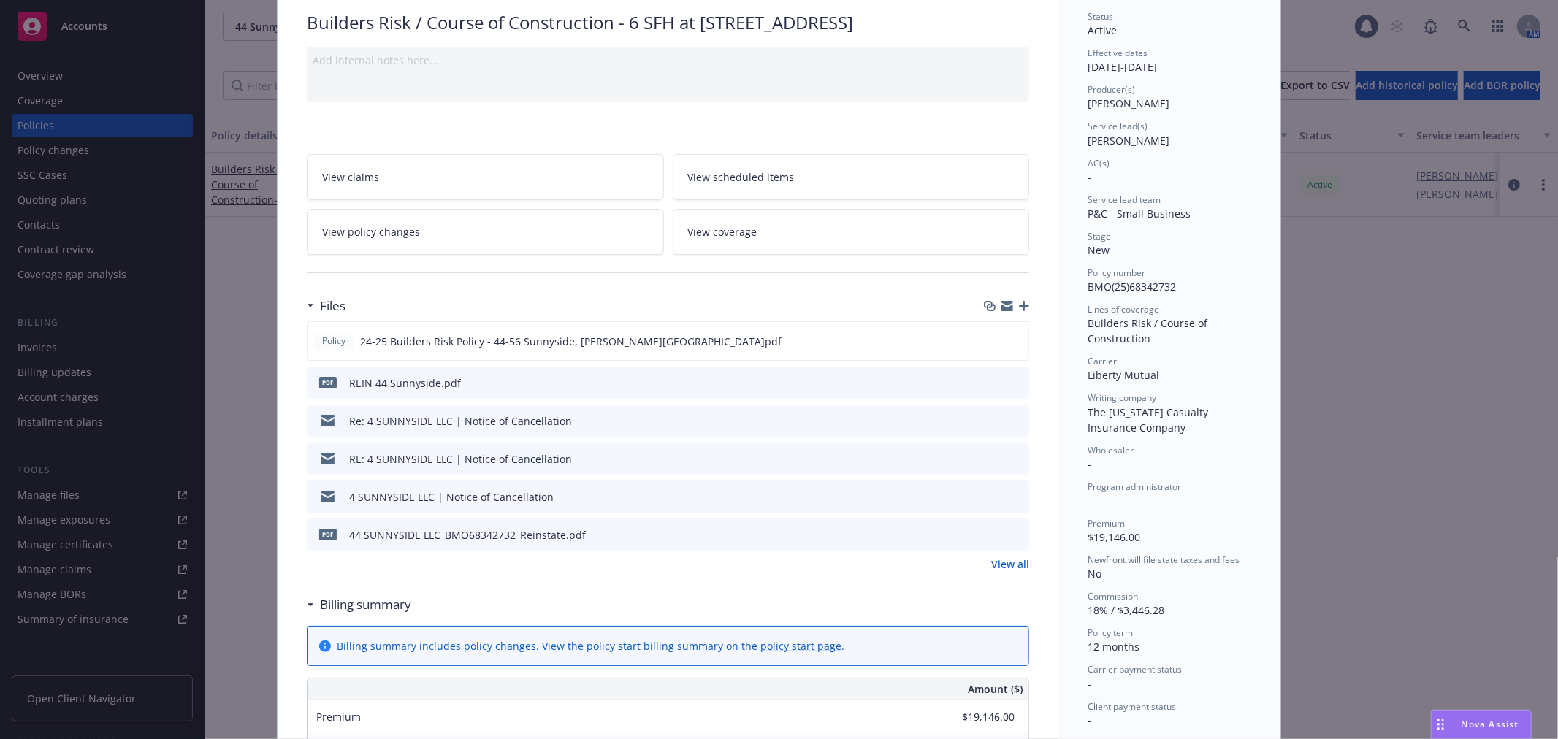
scroll to position [0, 0]
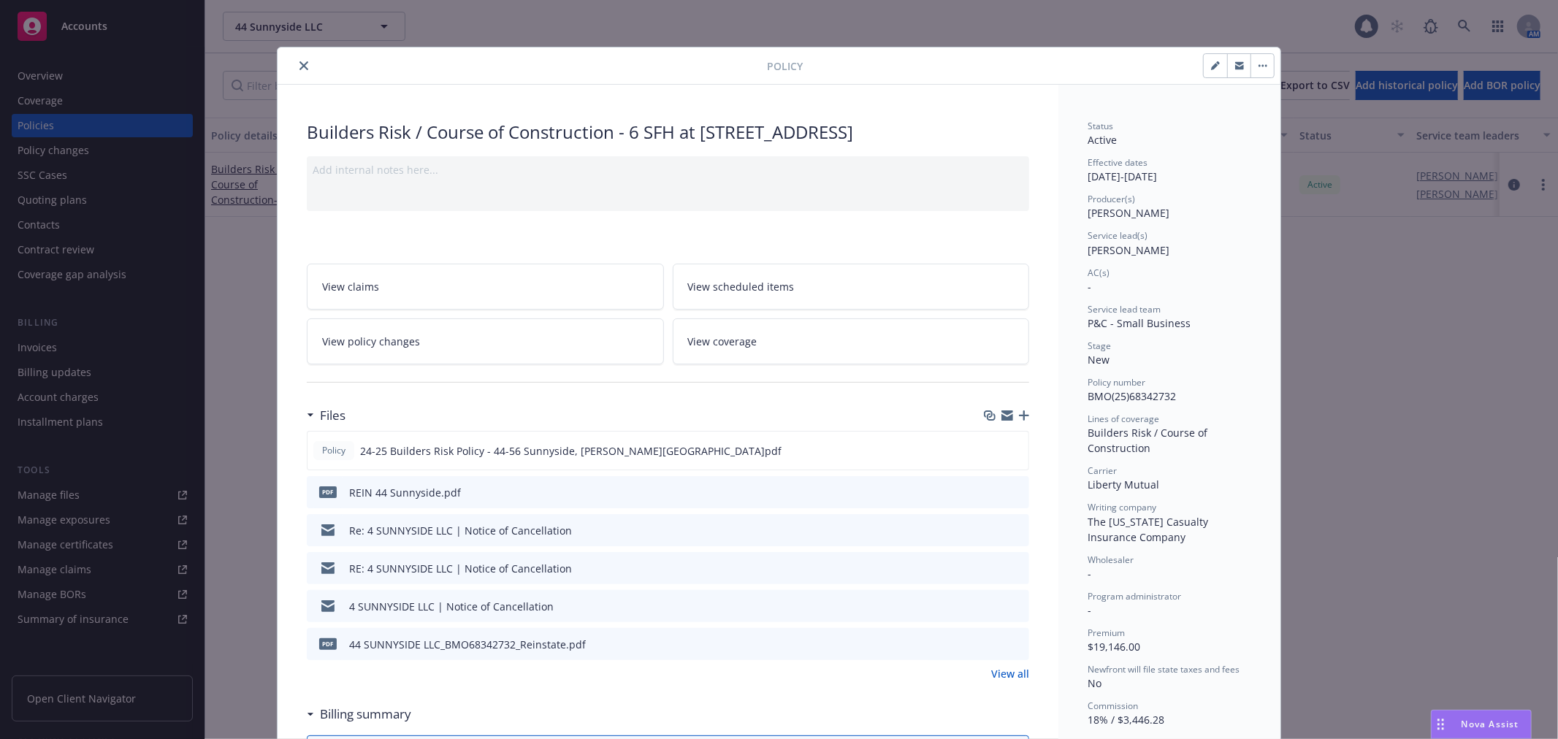
click at [295, 67] on button "close" at bounding box center [304, 66] width 18 height 18
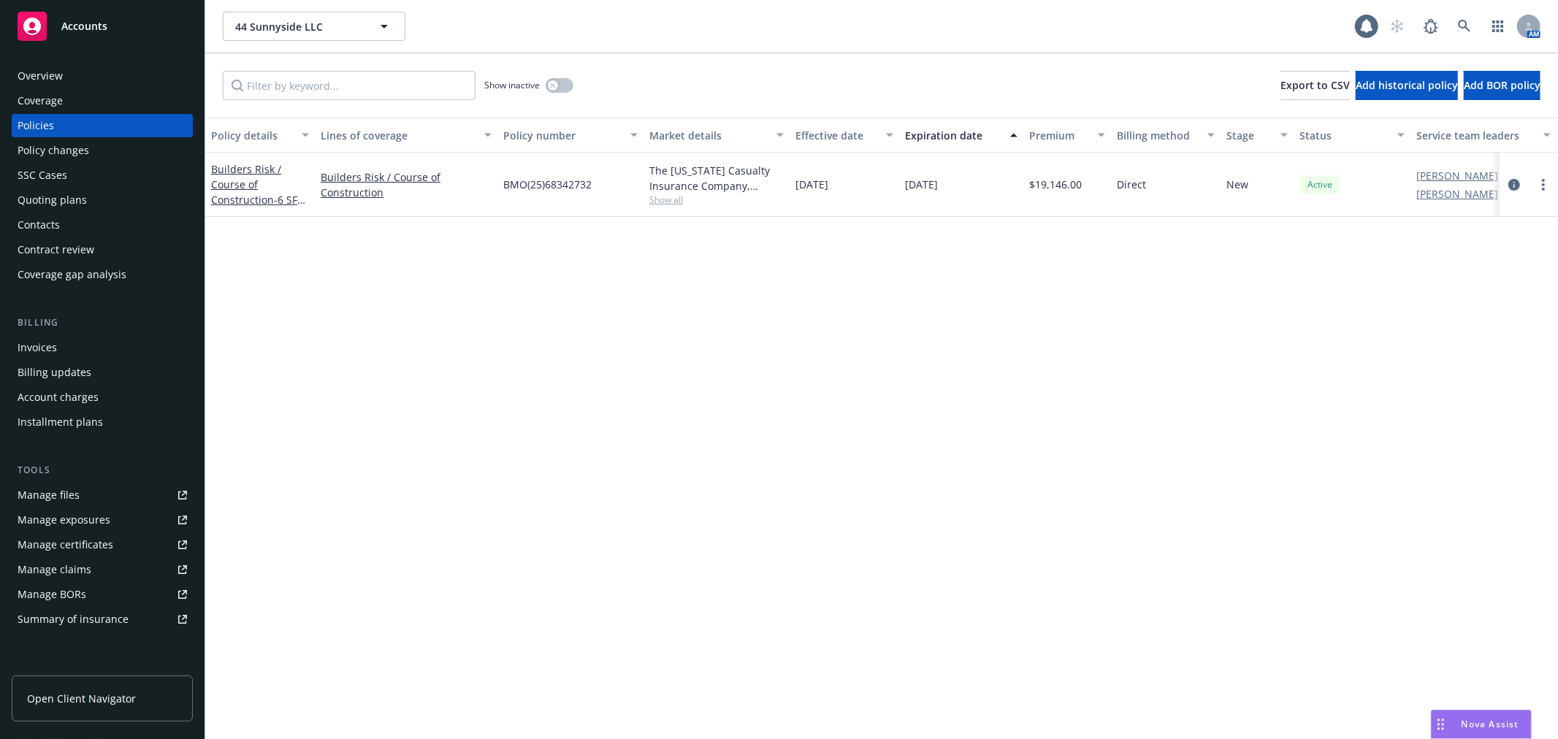
click at [37, 340] on div "Invoices" at bounding box center [37, 347] width 39 height 23
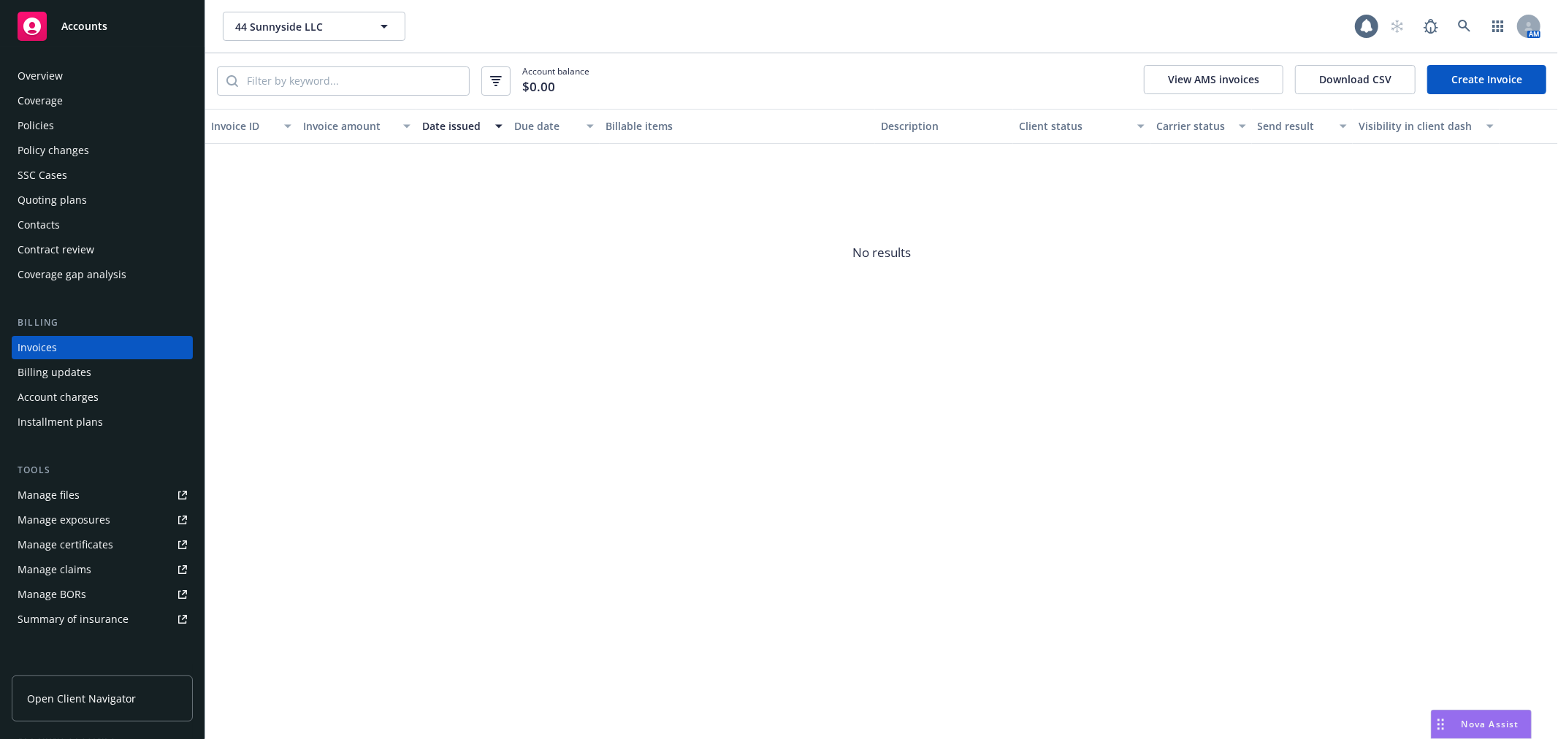
click at [66, 126] on div "Policies" at bounding box center [102, 125] width 169 height 23
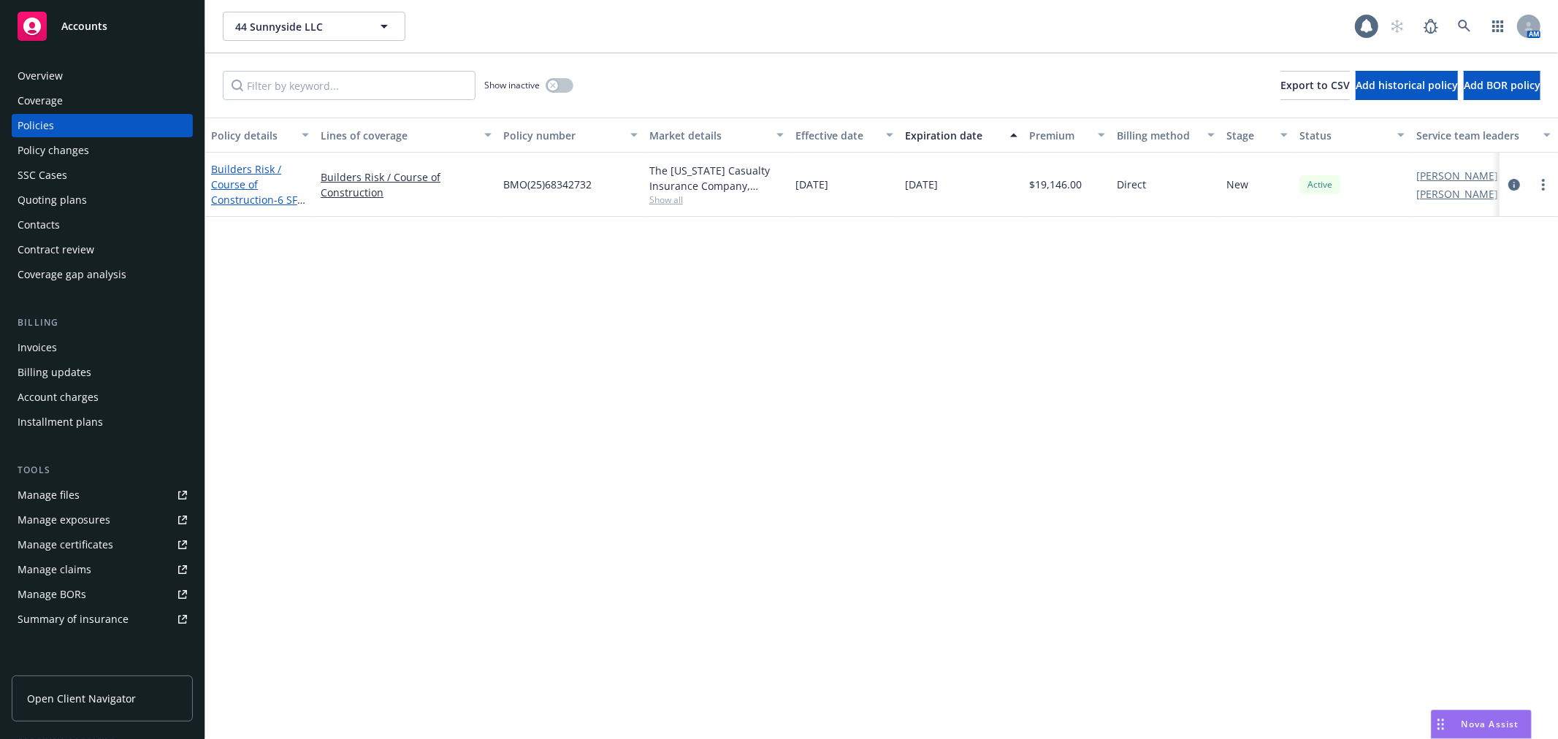
click at [238, 179] on link "Builders Risk / Course of Construction - 6 SFH at [STREET_ADDRESS]" at bounding box center [257, 199] width 93 height 75
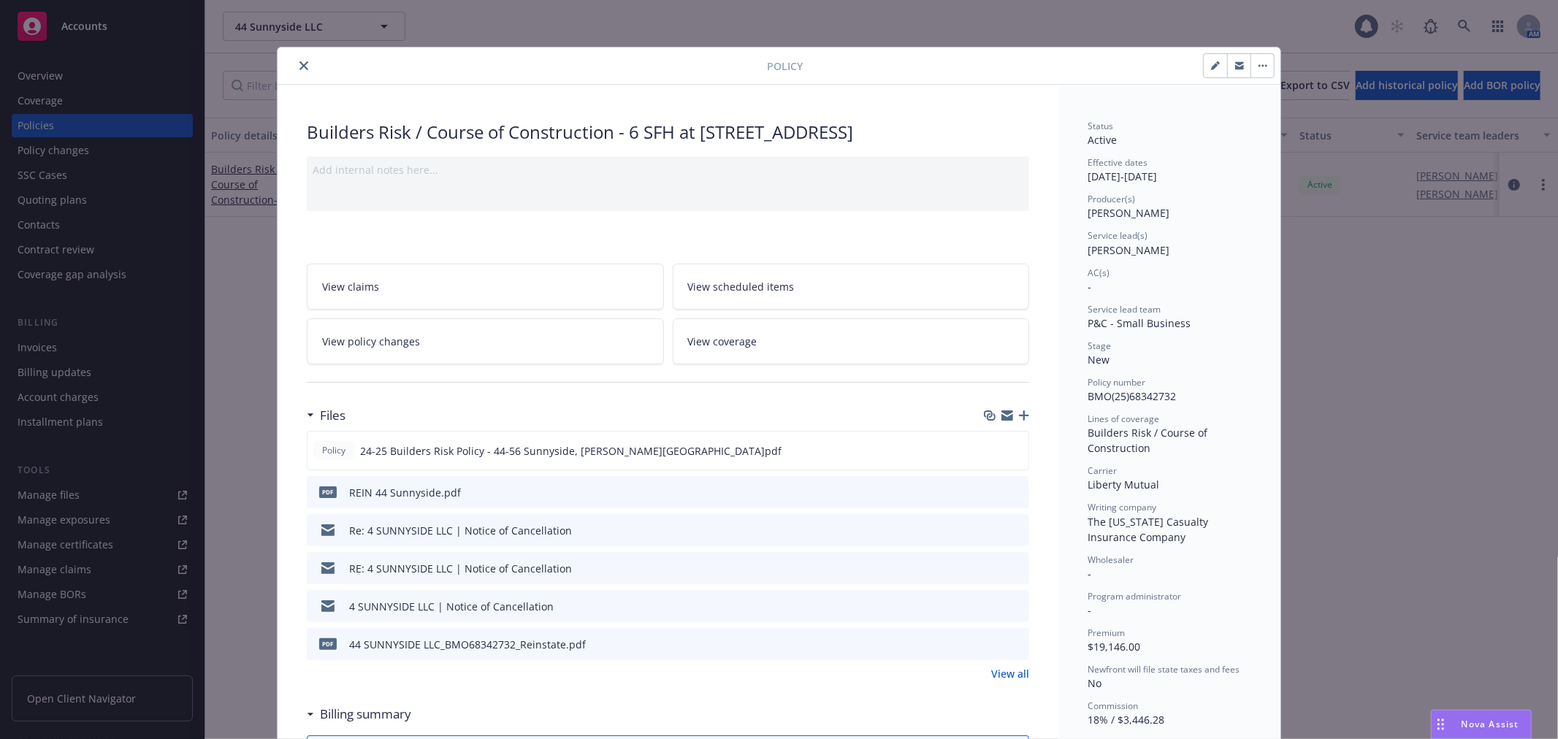
scroll to position [44, 0]
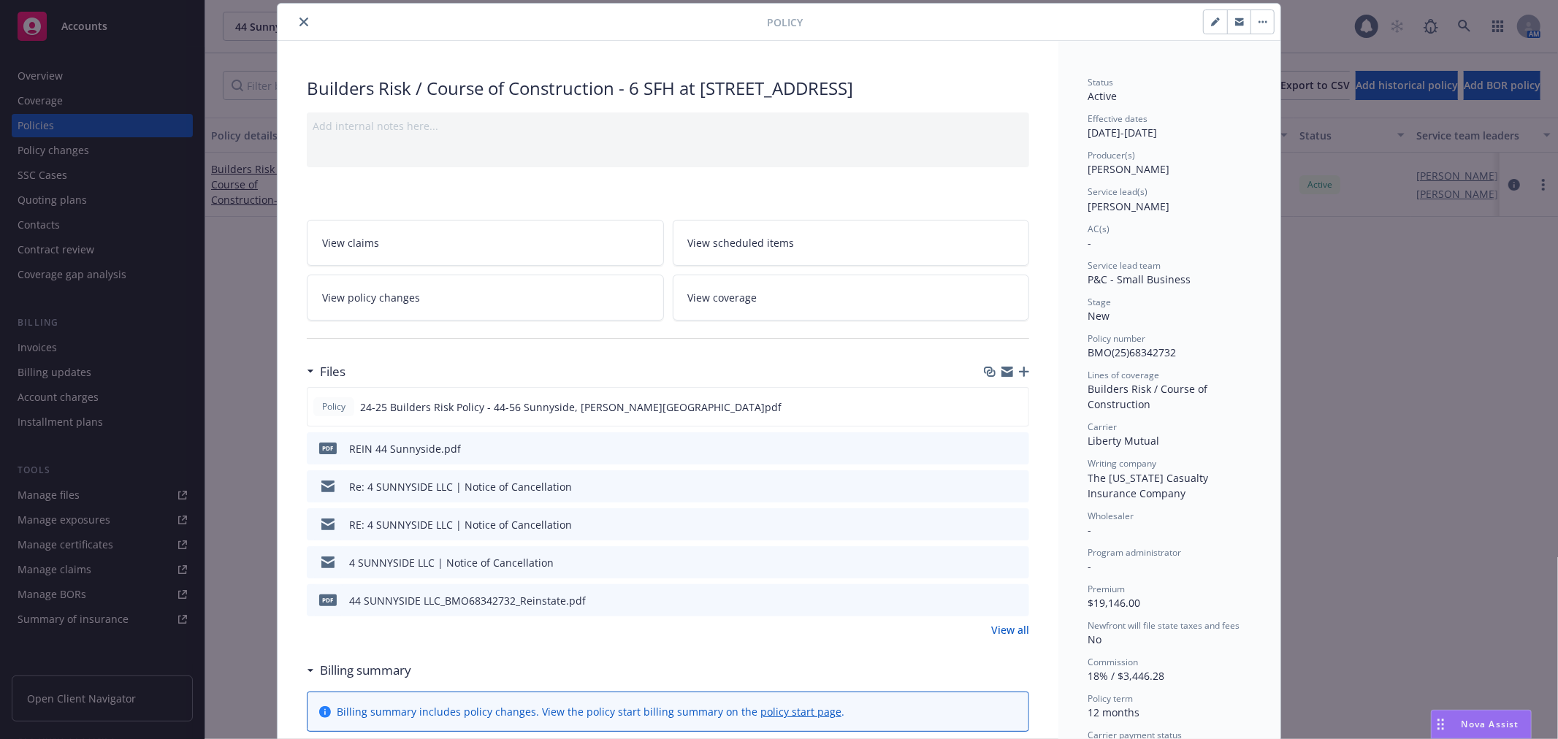
click at [1012, 600] on icon "preview file" at bounding box center [1015, 600] width 13 height 10
click at [1001, 629] on link "View all" at bounding box center [1010, 629] width 38 height 15
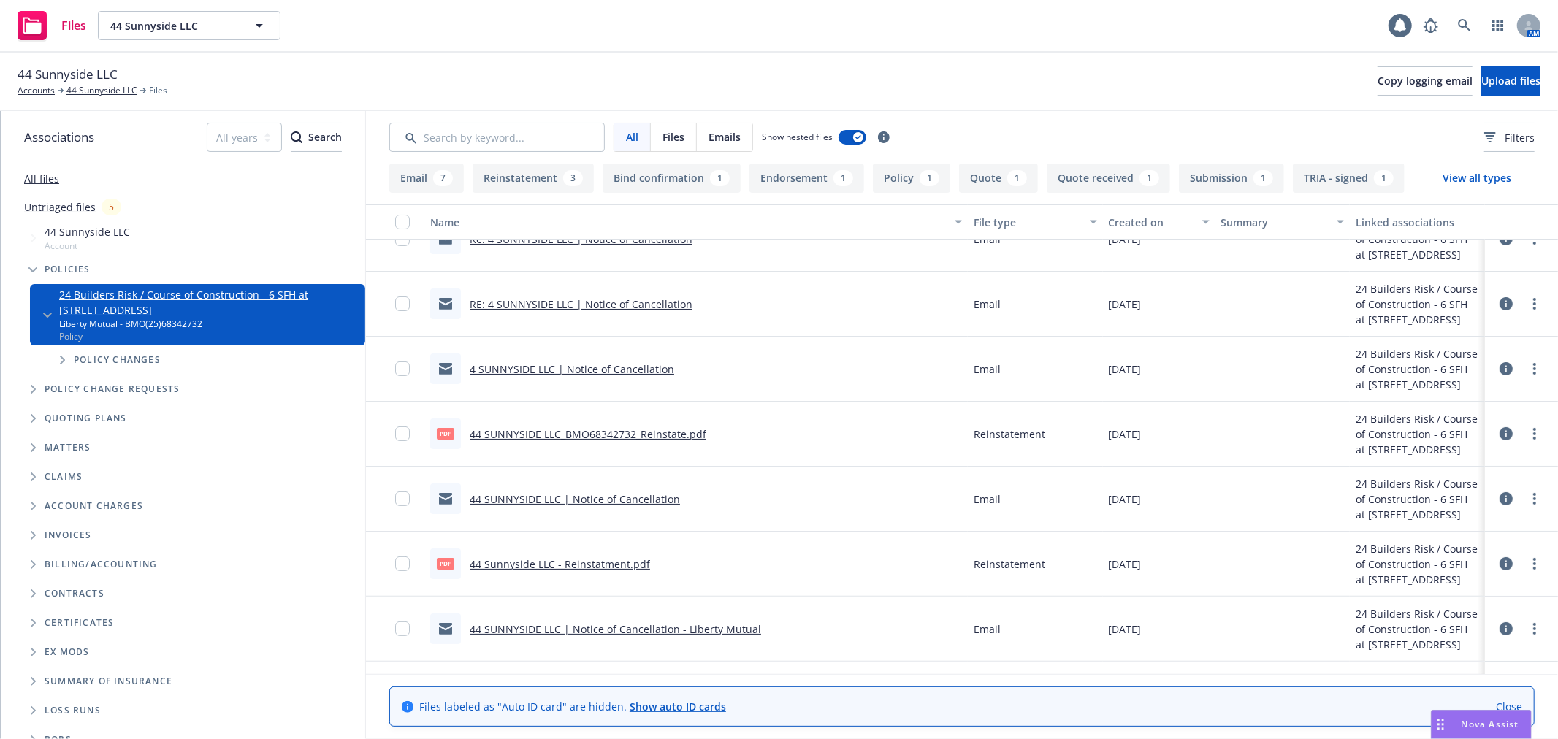
scroll to position [90, 0]
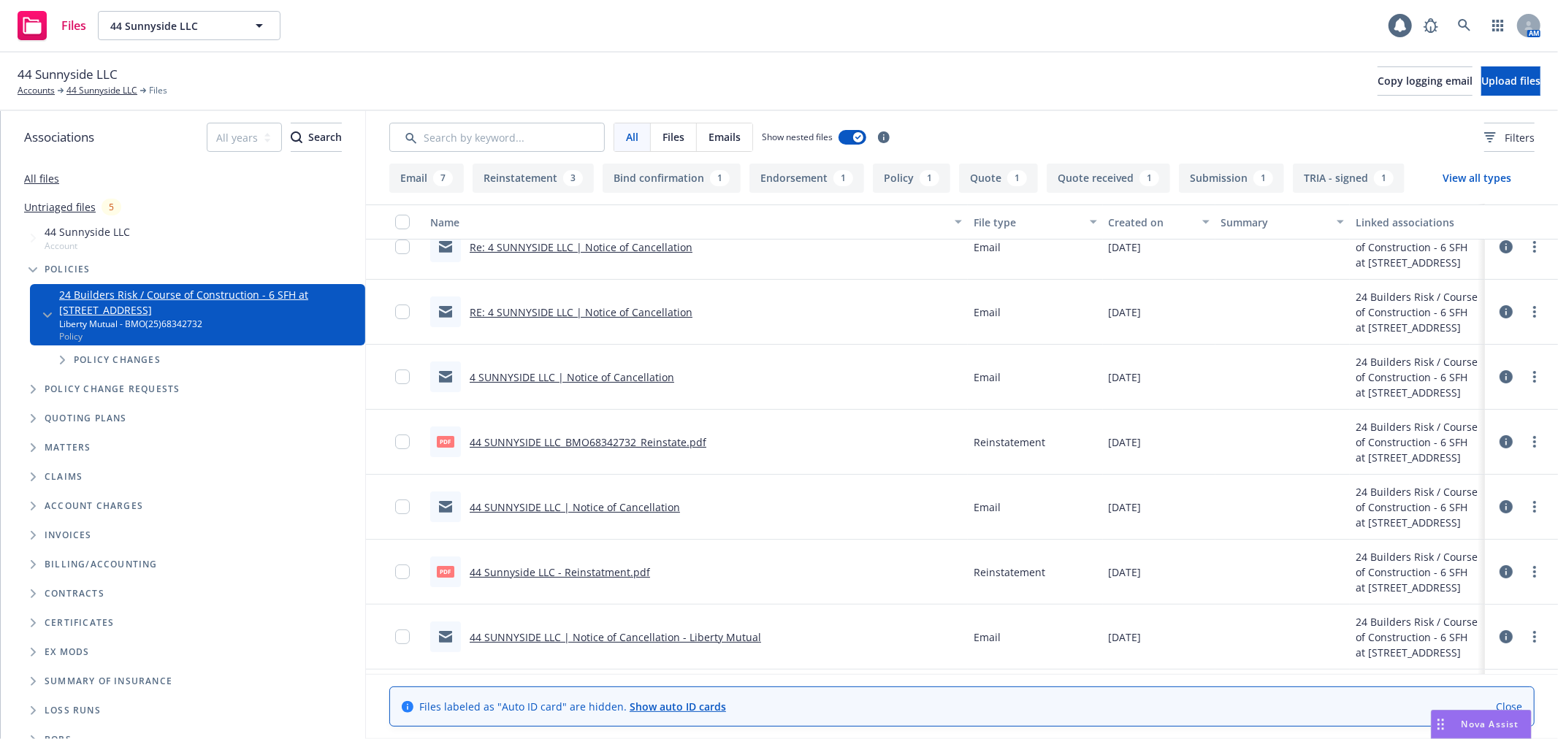
click at [631, 439] on link "44 SUNNYSIDE LLC_BMO68342732_Reinstate.pdf" at bounding box center [588, 442] width 237 height 14
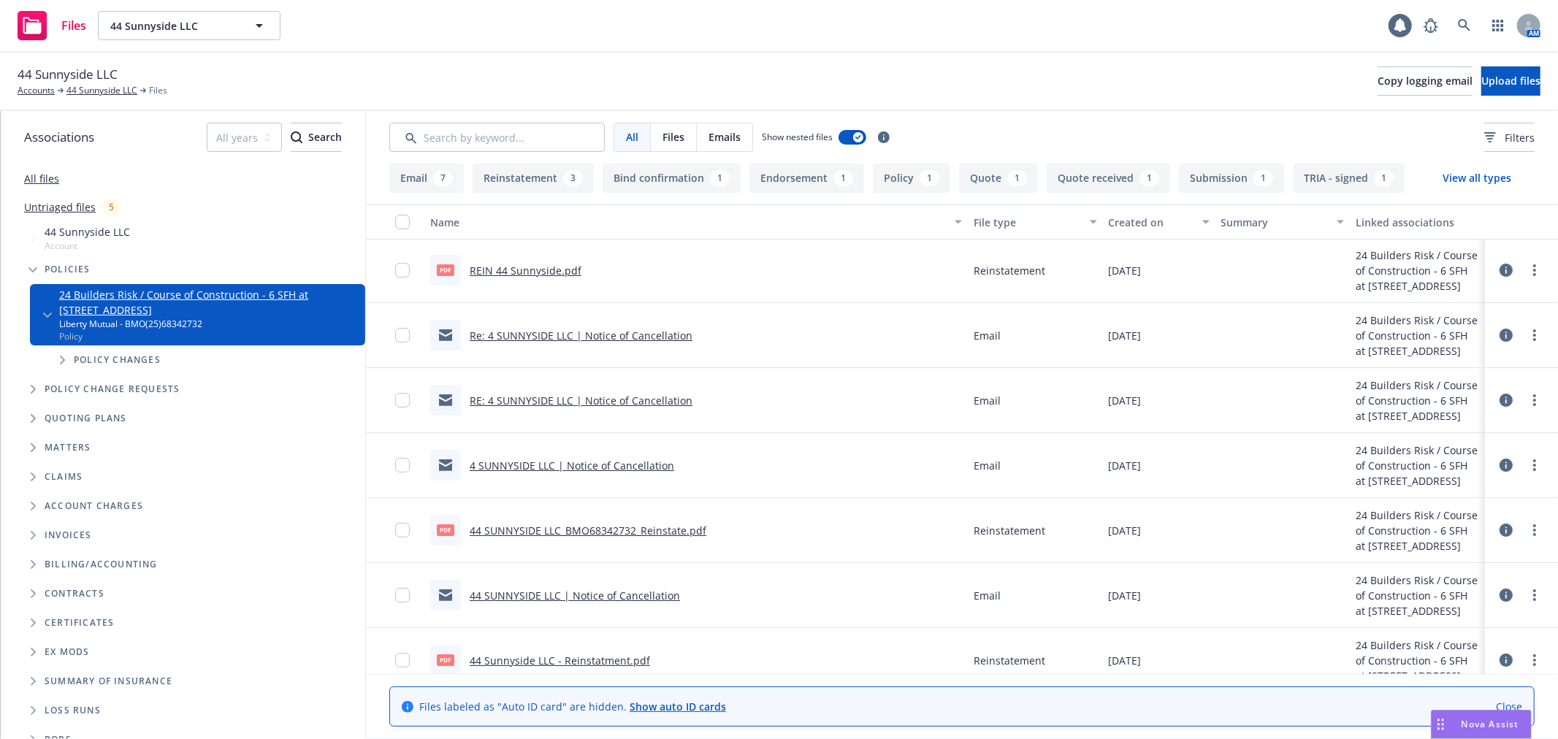
scroll to position [0, 0]
click at [530, 266] on link "REIN 44 Sunnyside.pdf" at bounding box center [526, 272] width 112 height 14
click at [822, 276] on div "pdf REIN 44 Sunnyside.pdf" at bounding box center [695, 272] width 543 height 65
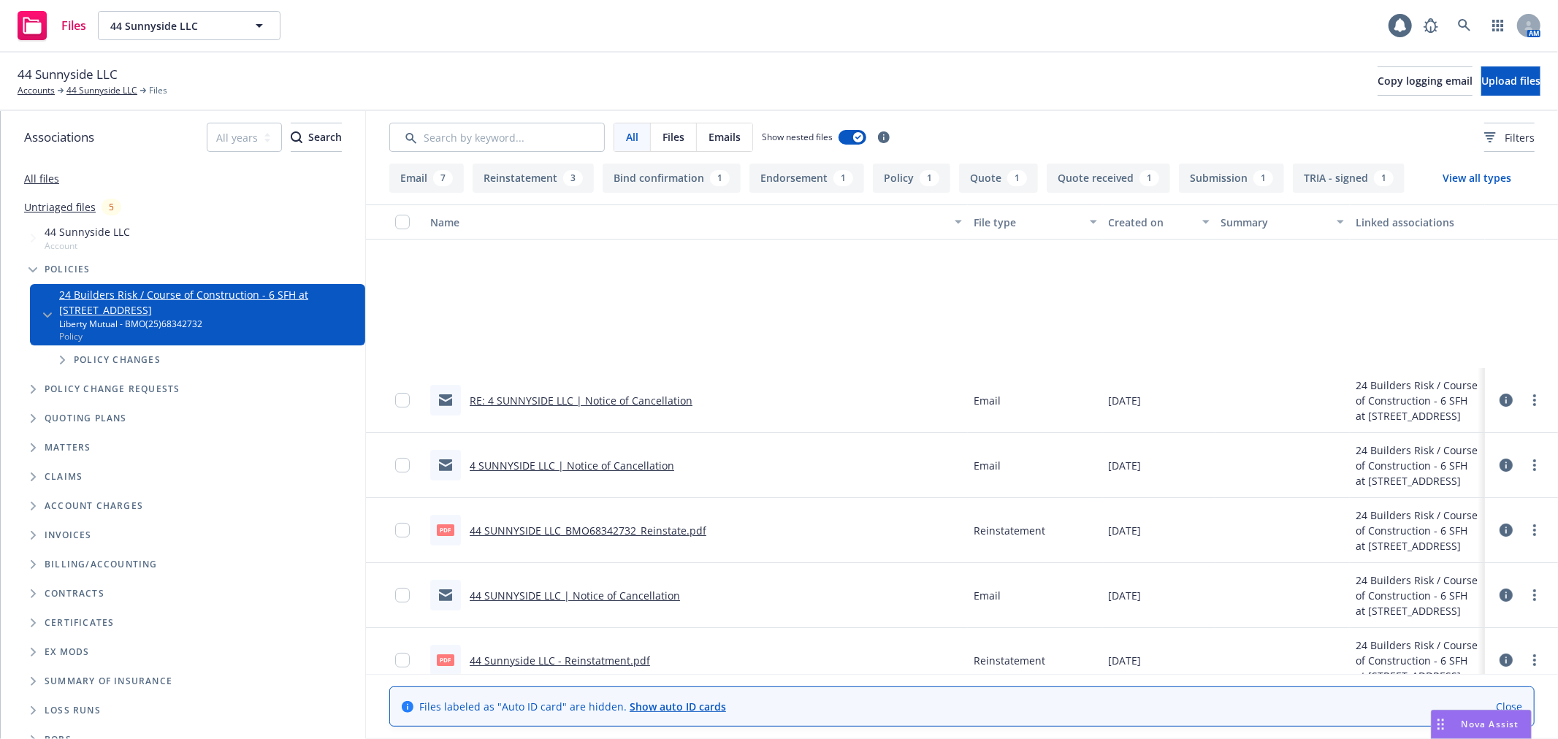
scroll to position [486, 0]
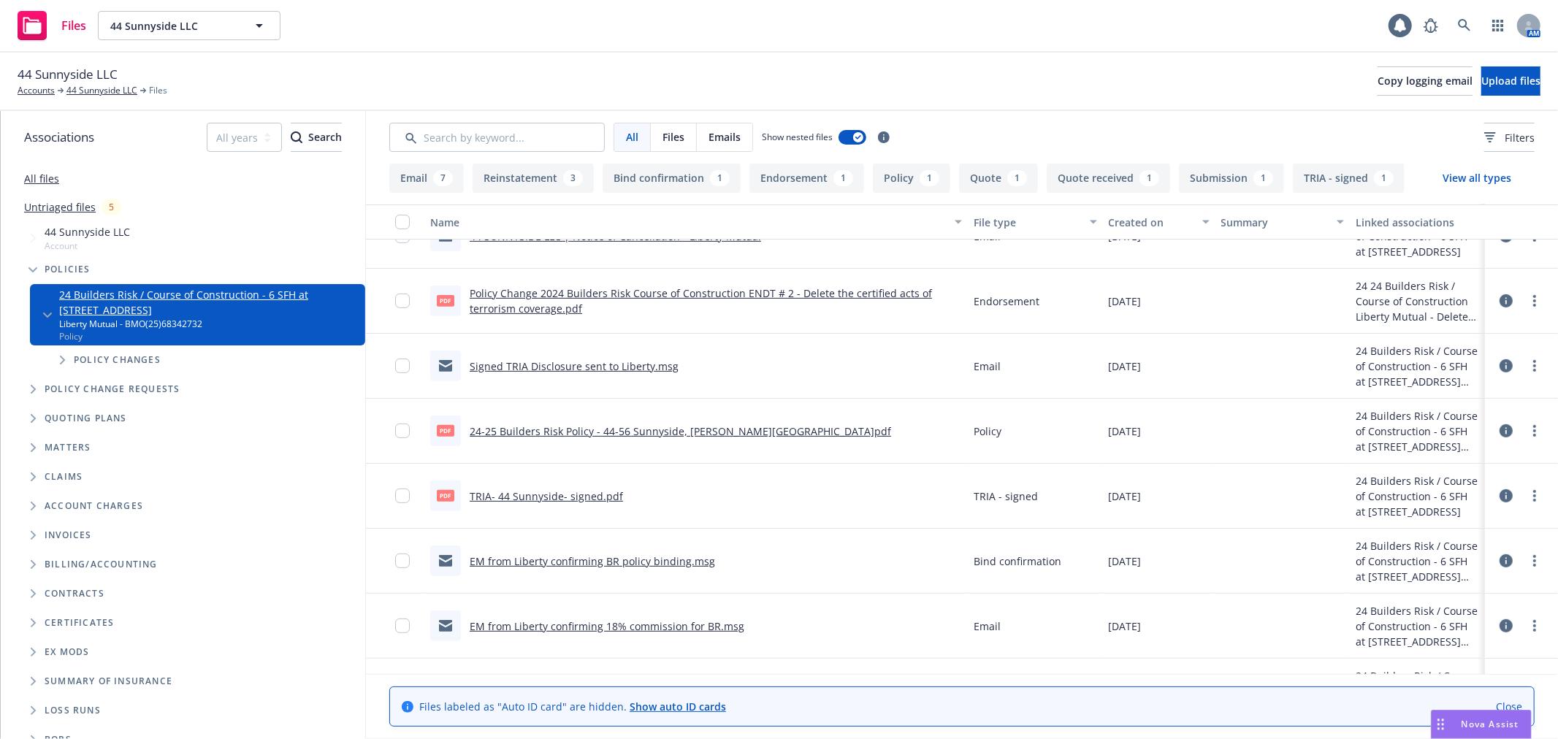
click at [617, 559] on link "EM from Liberty confirming BR policy binding.msg" at bounding box center [592, 561] width 245 height 14
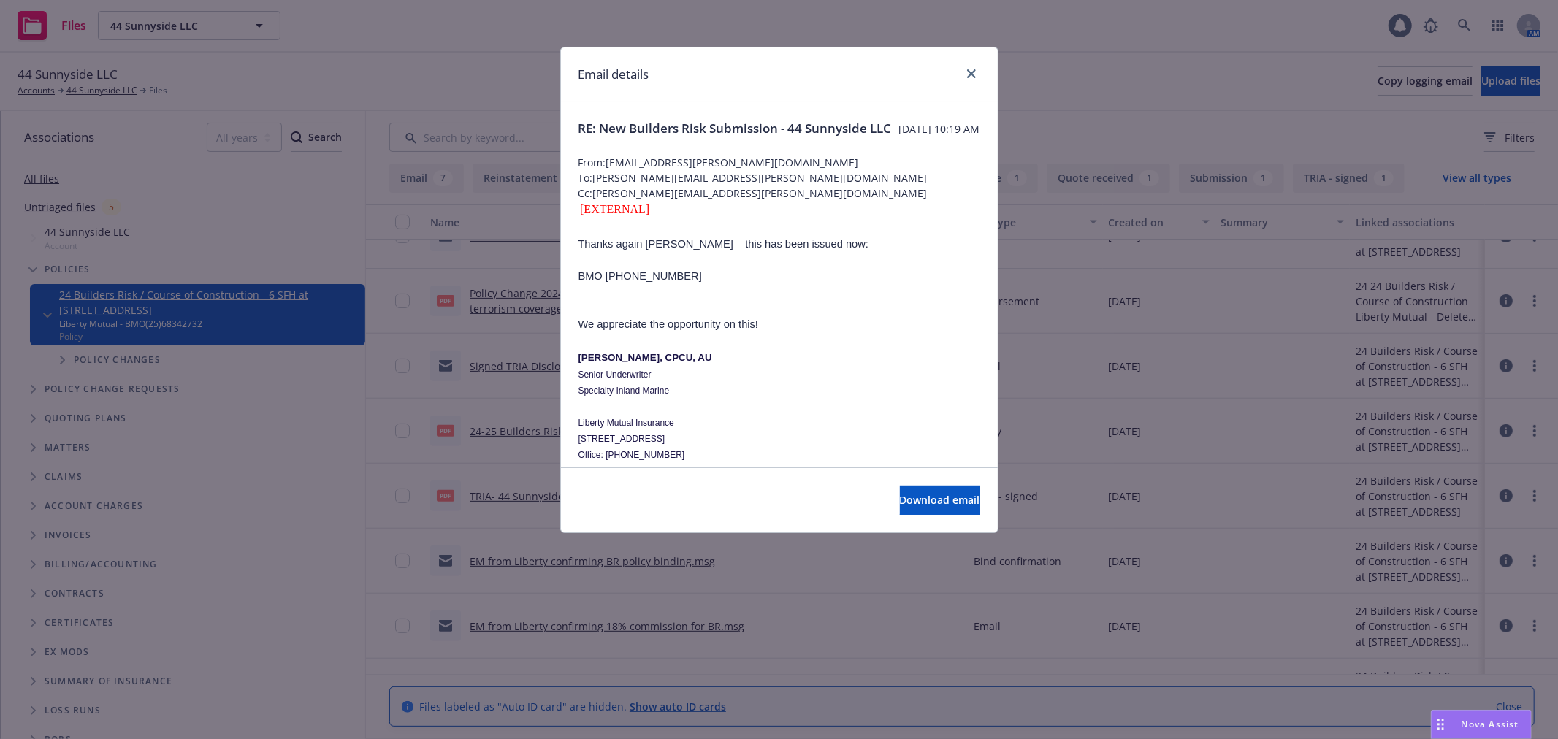
click at [733, 268] on p at bounding box center [779, 260] width 402 height 16
drag, startPoint x: 785, startPoint y: 178, endPoint x: 608, endPoint y: 174, distance: 176.8
click at [608, 170] on span "From: JosephL.Francis@LibertyMutual.com" at bounding box center [779, 162] width 402 height 15
copy span "JosephL.Francis@LibertyMutual.com"
drag, startPoint x: 700, startPoint y: 213, endPoint x: 599, endPoint y: 209, distance: 100.9
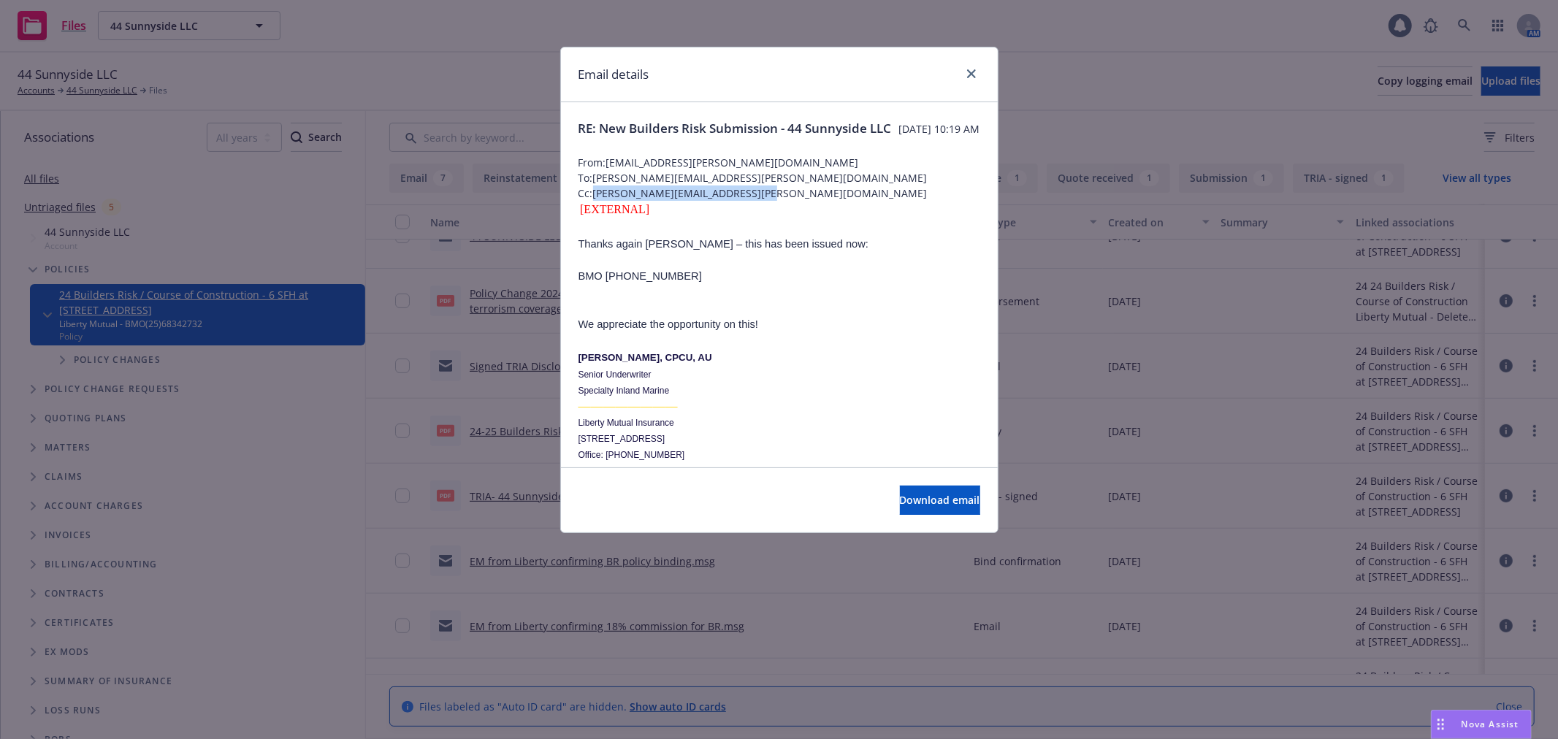
click at [595, 201] on span "Cc: Krista.Millar@LibertyMutual.com" at bounding box center [779, 193] width 402 height 15
copy span "Krista.Millar@LibertyMutual.com"
drag, startPoint x: 772, startPoint y: 144, endPoint x: 790, endPoint y: 127, distance: 24.8
click at [790, 127] on span "RE: New Builders Risk Submission - 44 Sunnyside LLC" at bounding box center [734, 129] width 313 height 18
copy span "44 Sunnyside LLC"
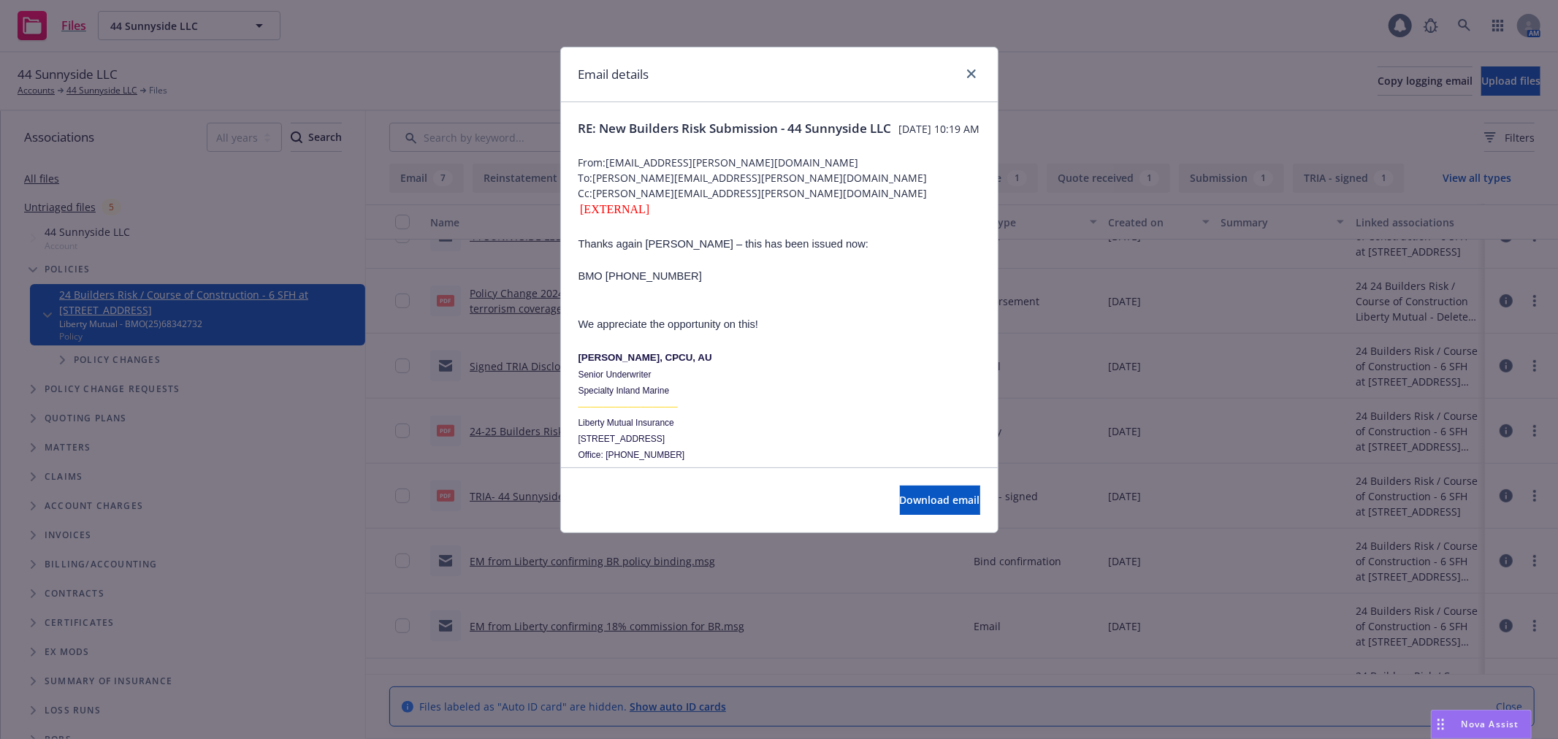
click at [987, 74] on div "Email details" at bounding box center [779, 74] width 437 height 55
click at [982, 75] on div "Email details" at bounding box center [779, 74] width 437 height 55
click at [974, 71] on icon "close" at bounding box center [971, 73] width 9 height 9
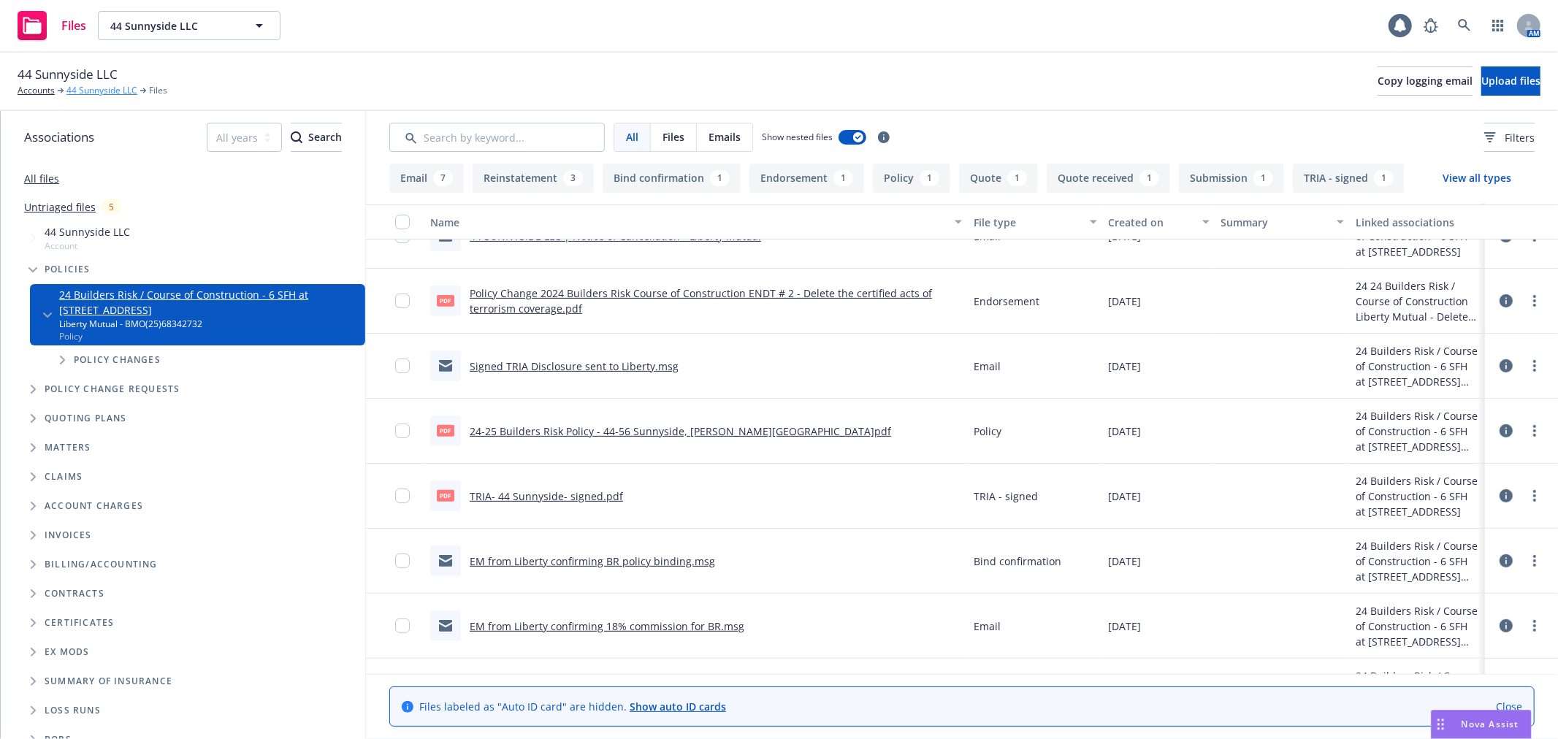
click at [118, 89] on link "44 Sunnyside LLC" at bounding box center [101, 90] width 71 height 13
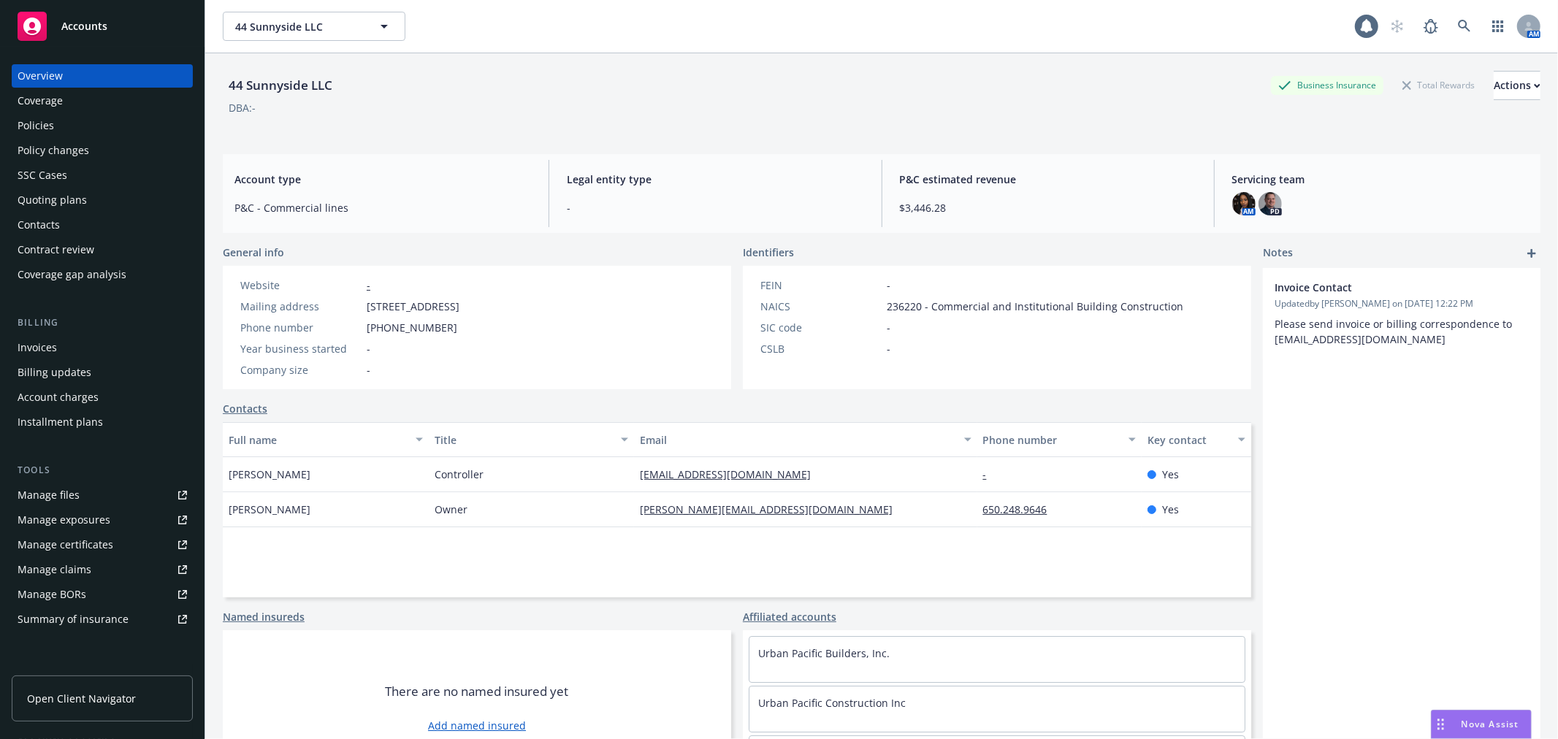
click at [64, 129] on div "Policies" at bounding box center [102, 125] width 169 height 23
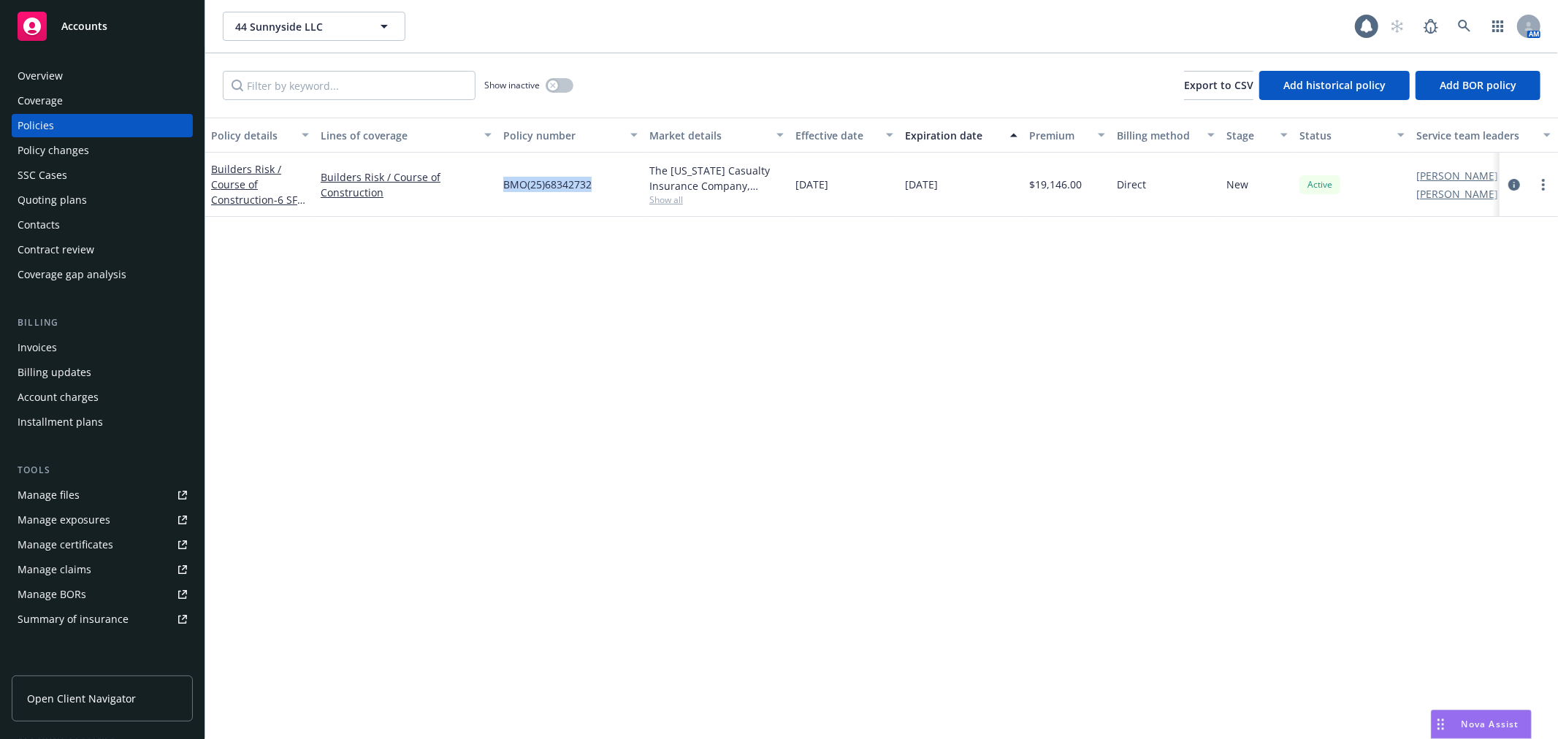
drag, startPoint x: 594, startPoint y: 184, endPoint x: 503, endPoint y: 186, distance: 91.3
click at [503, 186] on div "BMO(25)68342732" at bounding box center [570, 185] width 146 height 64
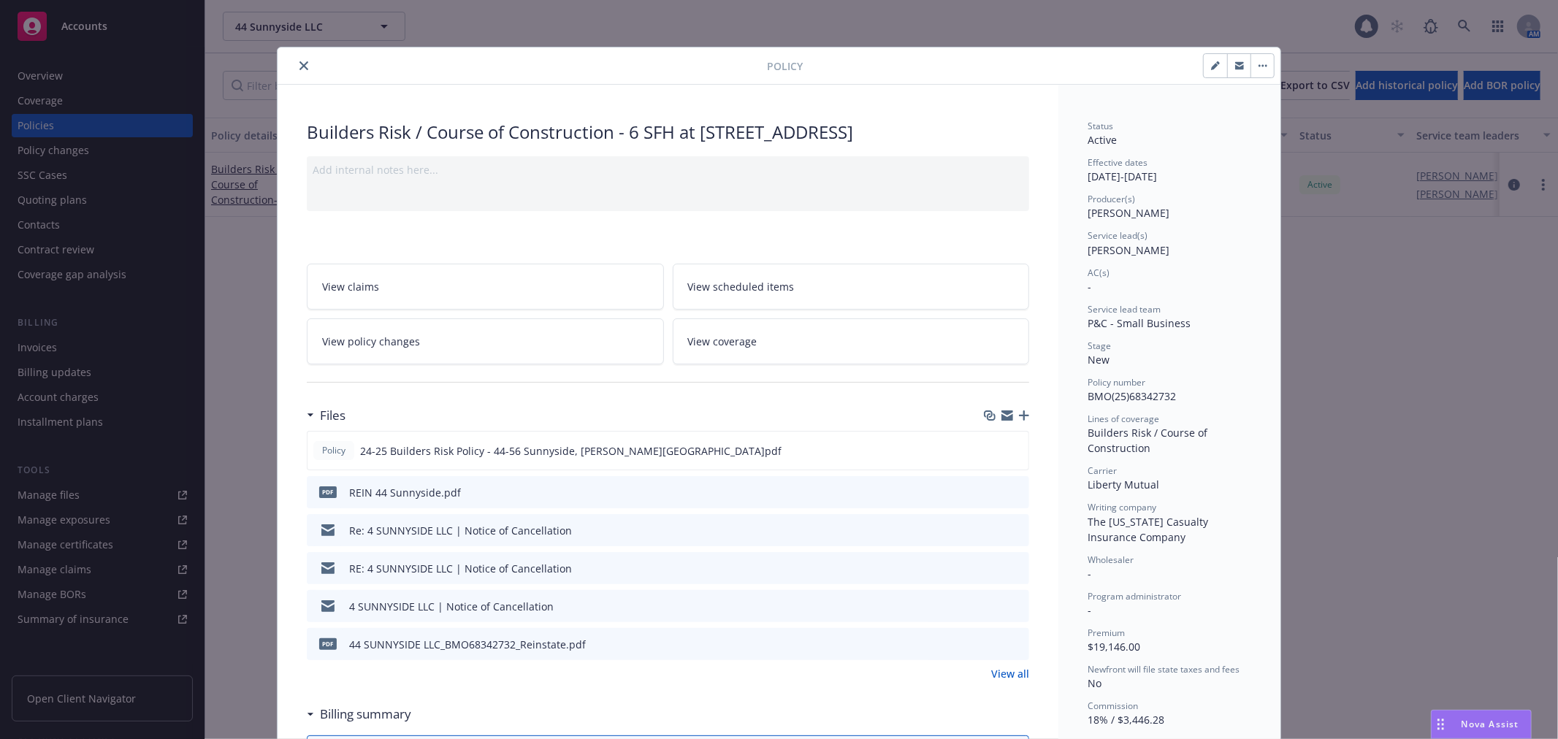
scroll to position [44, 0]
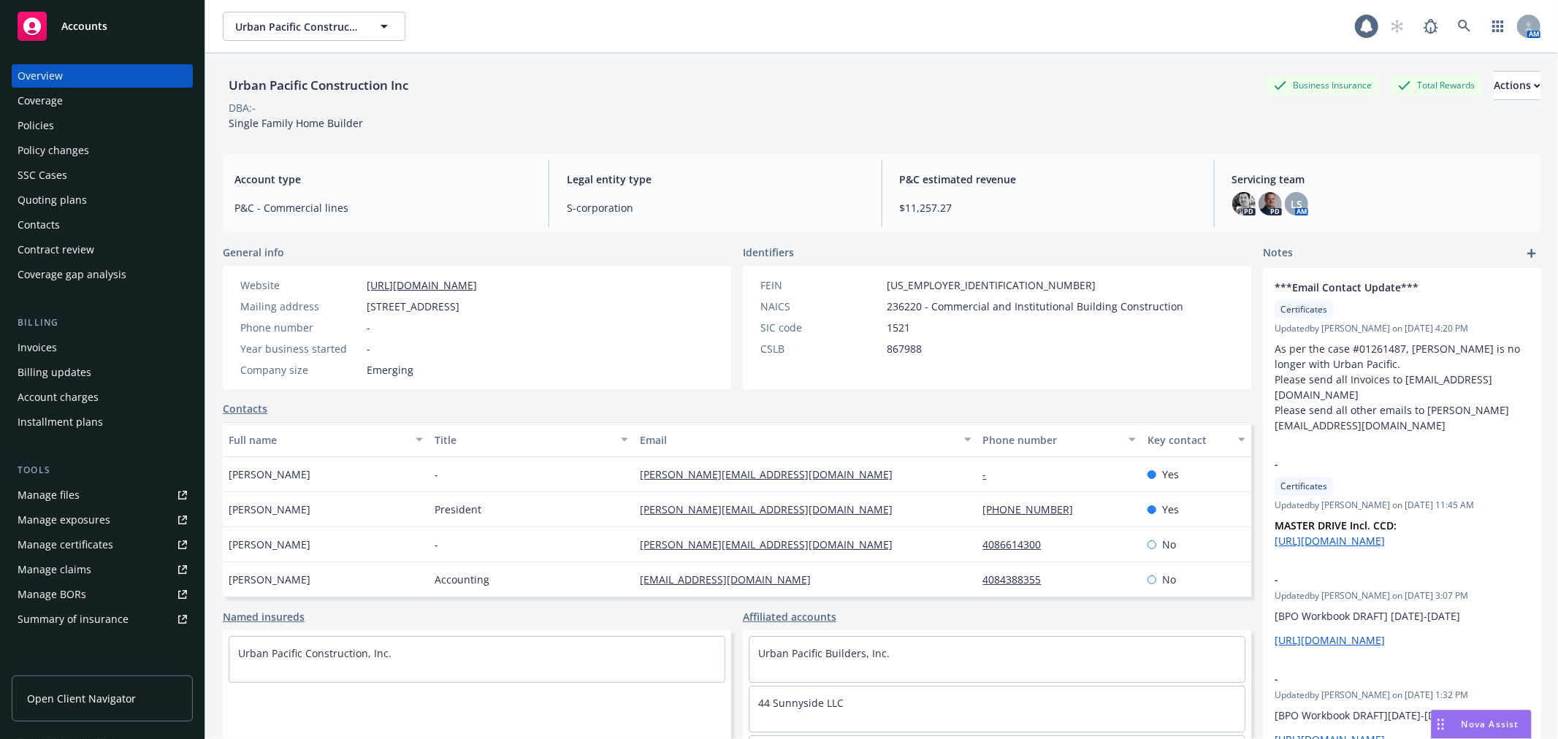
drag, startPoint x: 585, startPoint y: 305, endPoint x: 347, endPoint y: 300, distance: 238.2
click at [347, 300] on div "Website https://www.urbanpac.com/ Mailing address 1018 Lincoln Avenue, San Jose…" at bounding box center [477, 327] width 508 height 123
copy div "[STREET_ADDRESS]"
click at [448, 278] on link "[URL][DOMAIN_NAME]" at bounding box center [422, 285] width 110 height 14
click at [360, 19] on span "Urban Pacific Construction Inc" at bounding box center [298, 26] width 126 height 15
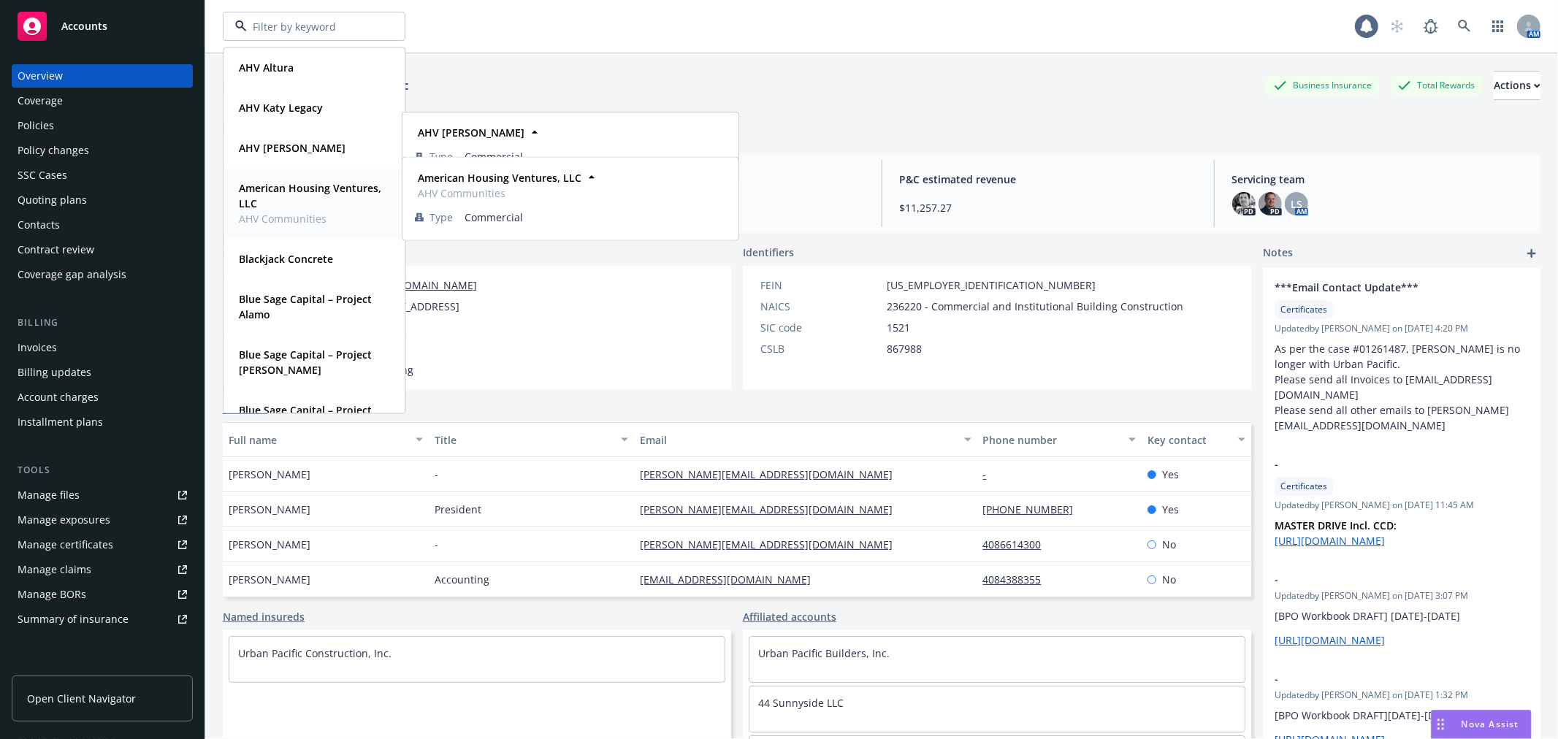
click at [329, 196] on span "American Housing Ventures, LLC" at bounding box center [313, 195] width 148 height 31
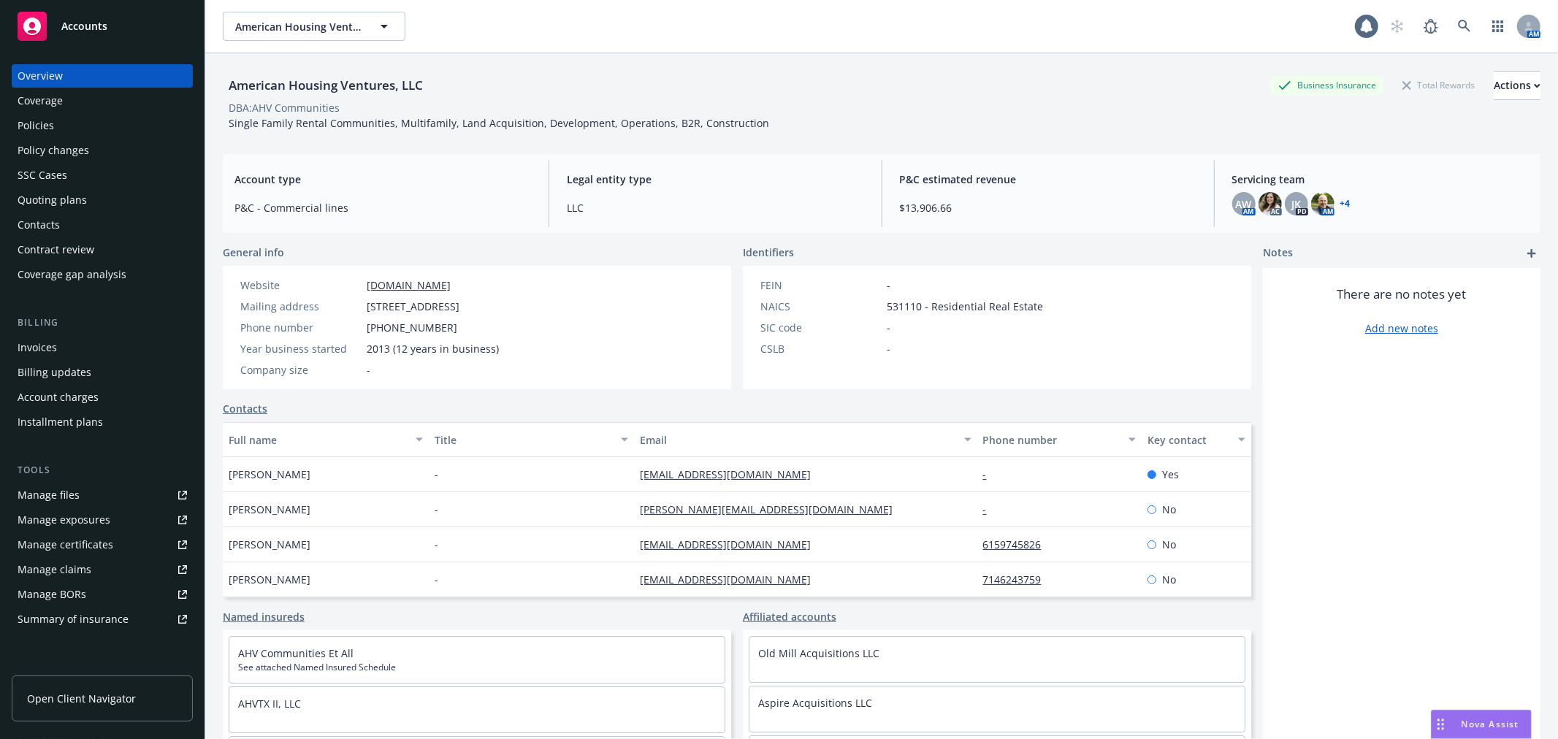
click at [75, 130] on div "Policies" at bounding box center [102, 125] width 169 height 23
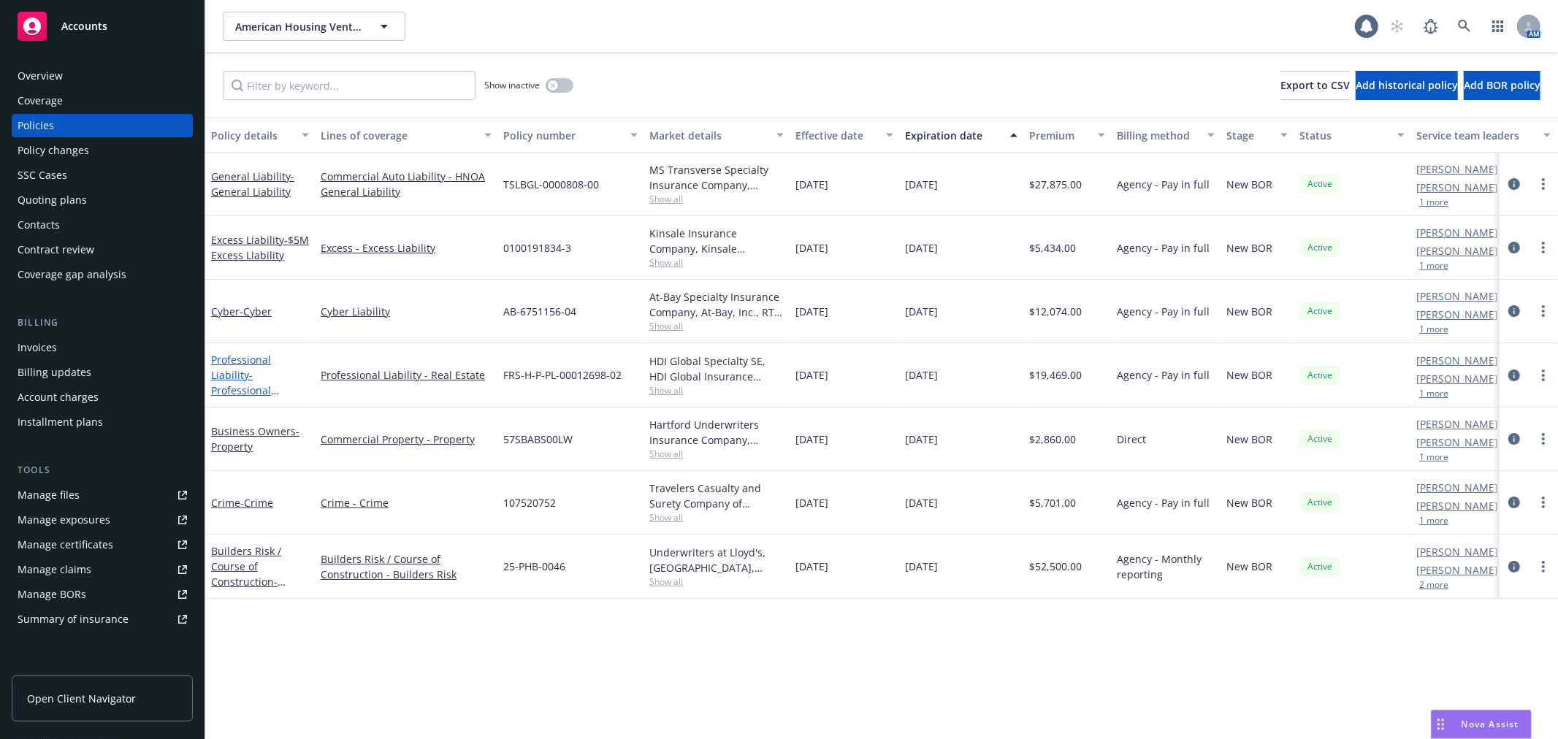
click at [242, 360] on link "Professional Liability - Professional Liability" at bounding box center [241, 383] width 60 height 60
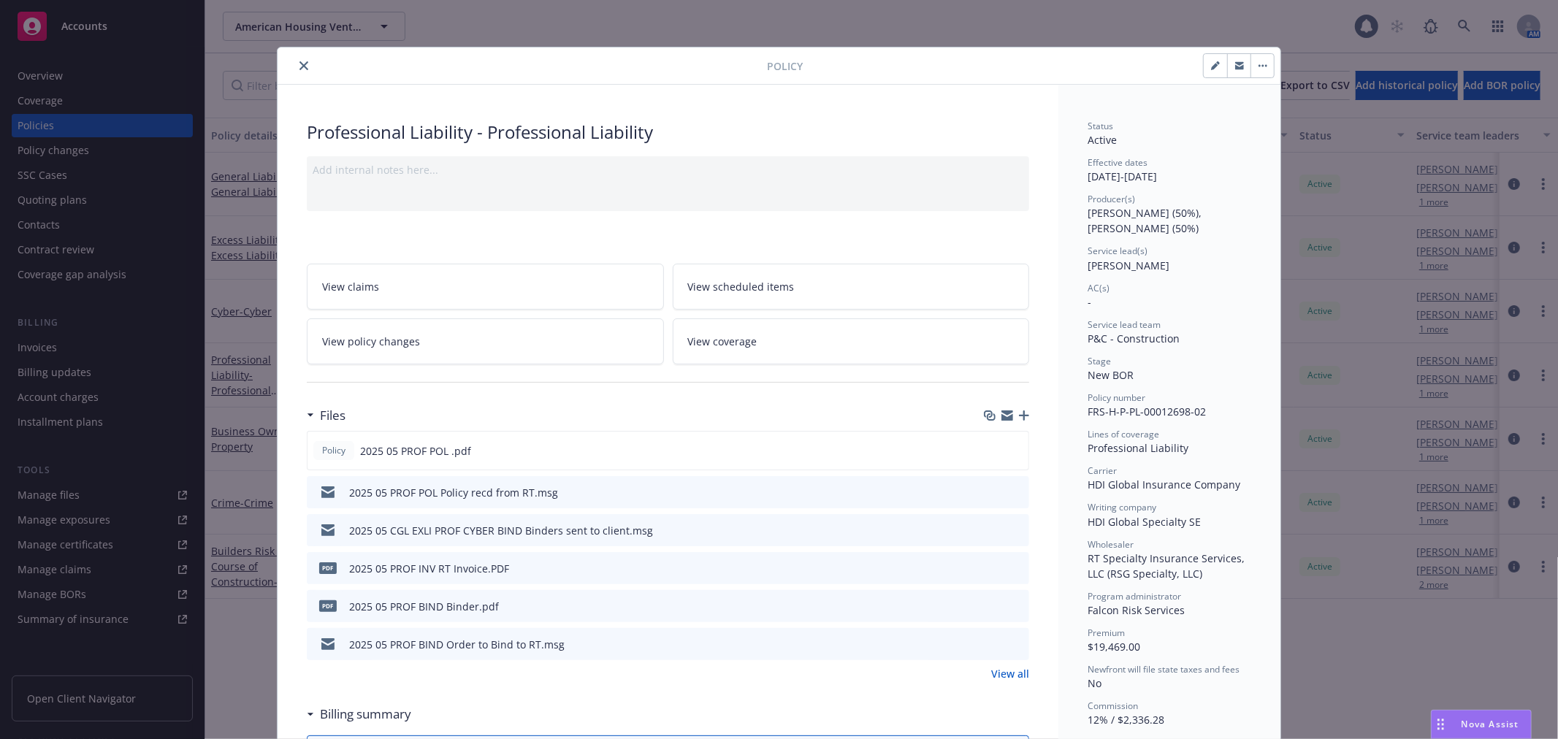
click at [305, 67] on button "close" at bounding box center [304, 66] width 18 height 18
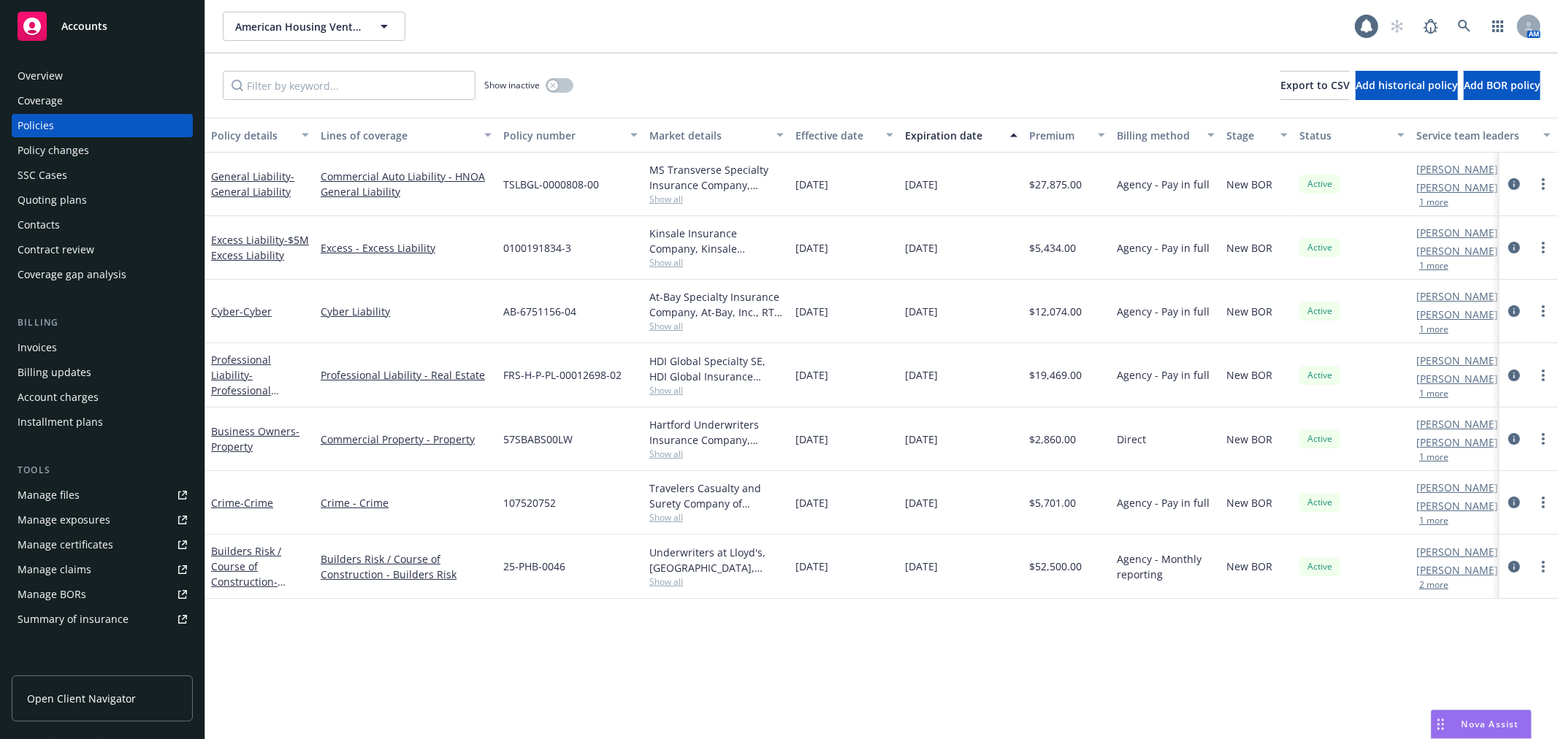
click at [162, 64] on div "Overview" at bounding box center [102, 75] width 169 height 23
